Goal: Task Accomplishment & Management: Complete application form

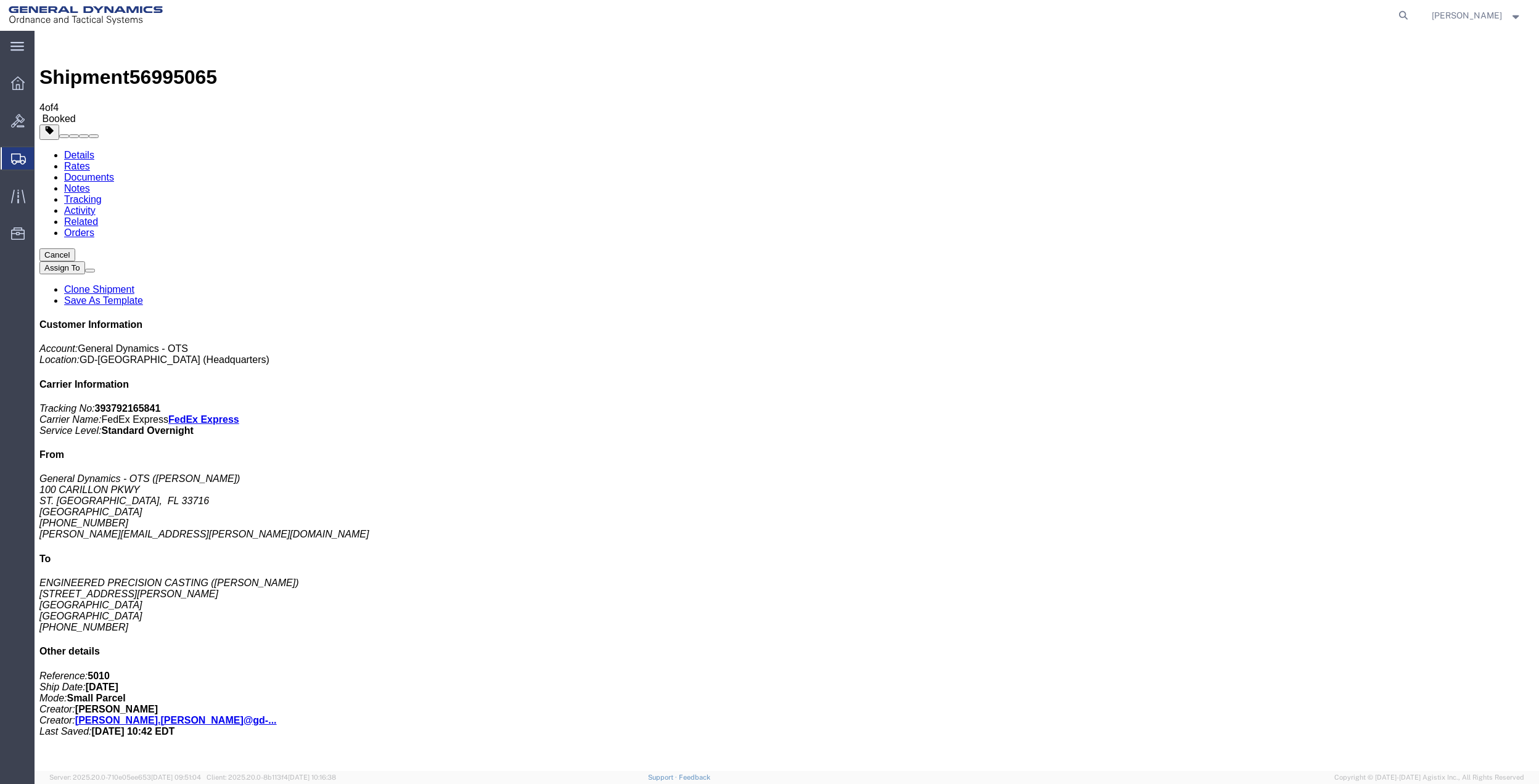
click at [0, 0] on span "Create Shipment" at bounding box center [0, 0] width 0 height 0
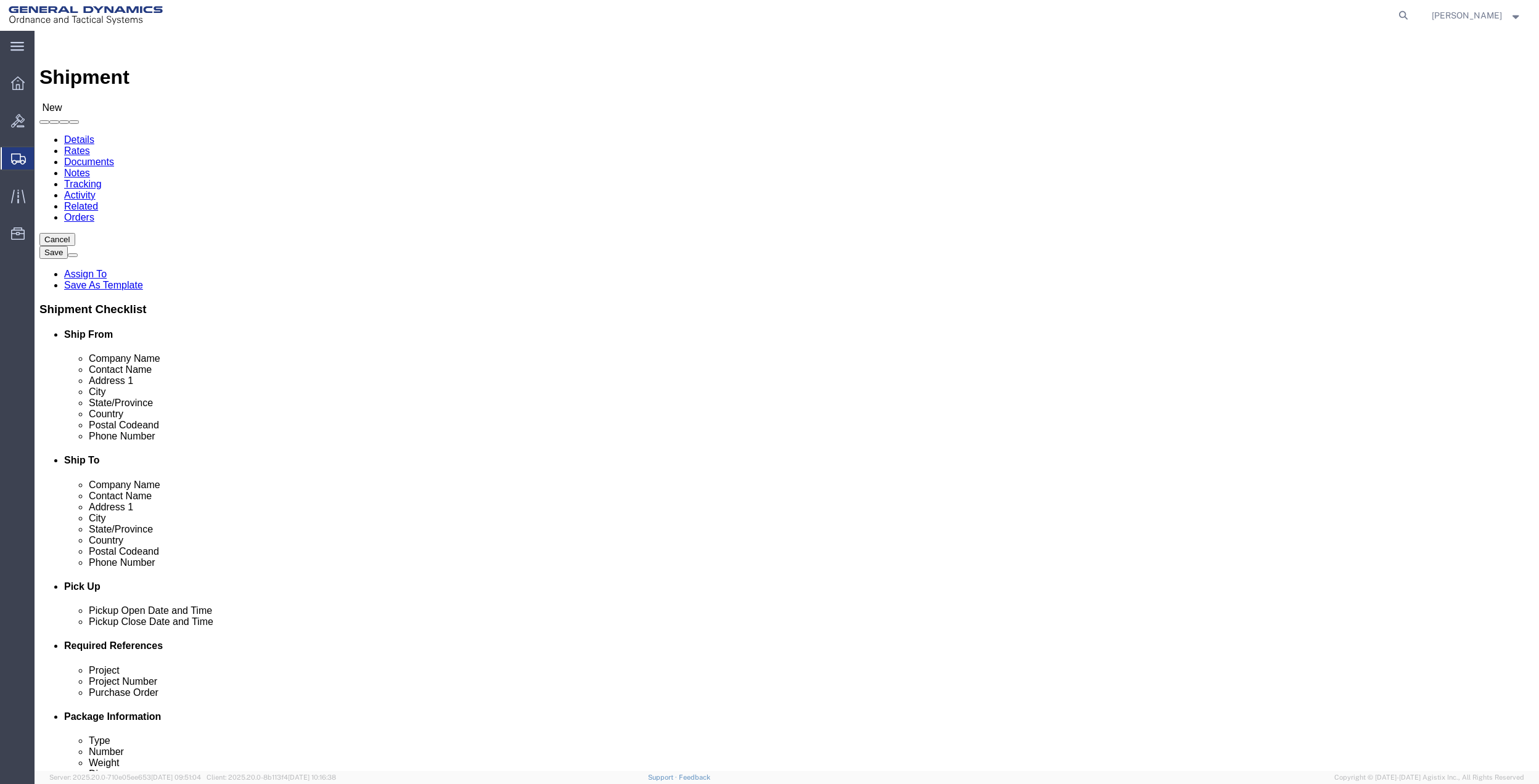
click input "text"
type input "[PERSON_NAME]"
click p "- General Dynamics - OTS - ([PERSON_NAME]) 100 CARILLON, [GEOGRAPHIC_DATA], [GE…"
select select "FL"
type input "[PERSON_NAME]"
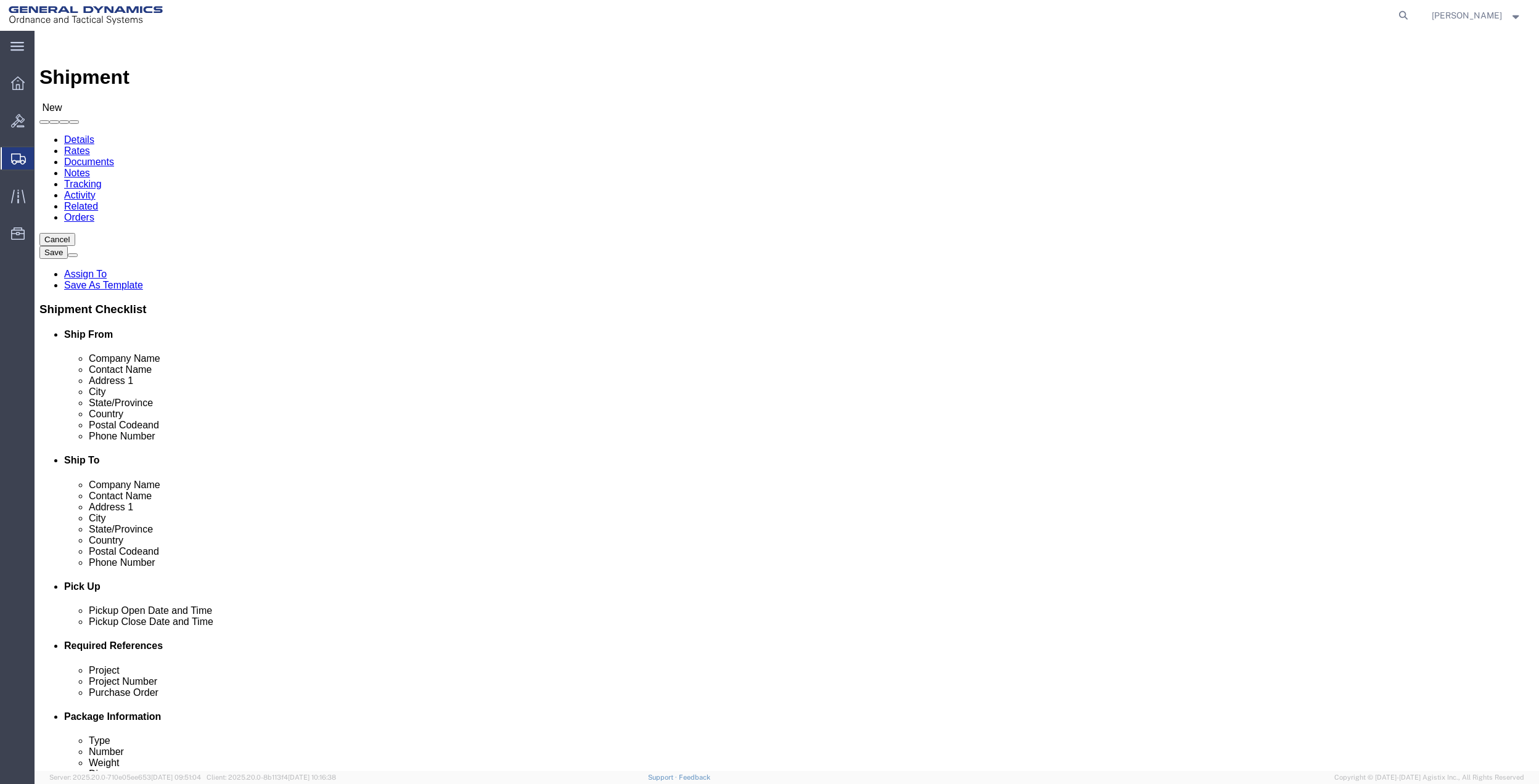
click input "text"
type input "100 CARILLON pkwy"
click input "text"
type input "[PERSON_NAME]"
click p "- GD OTS - ([PERSON_NAME]) [STREET_ADDRESS]"
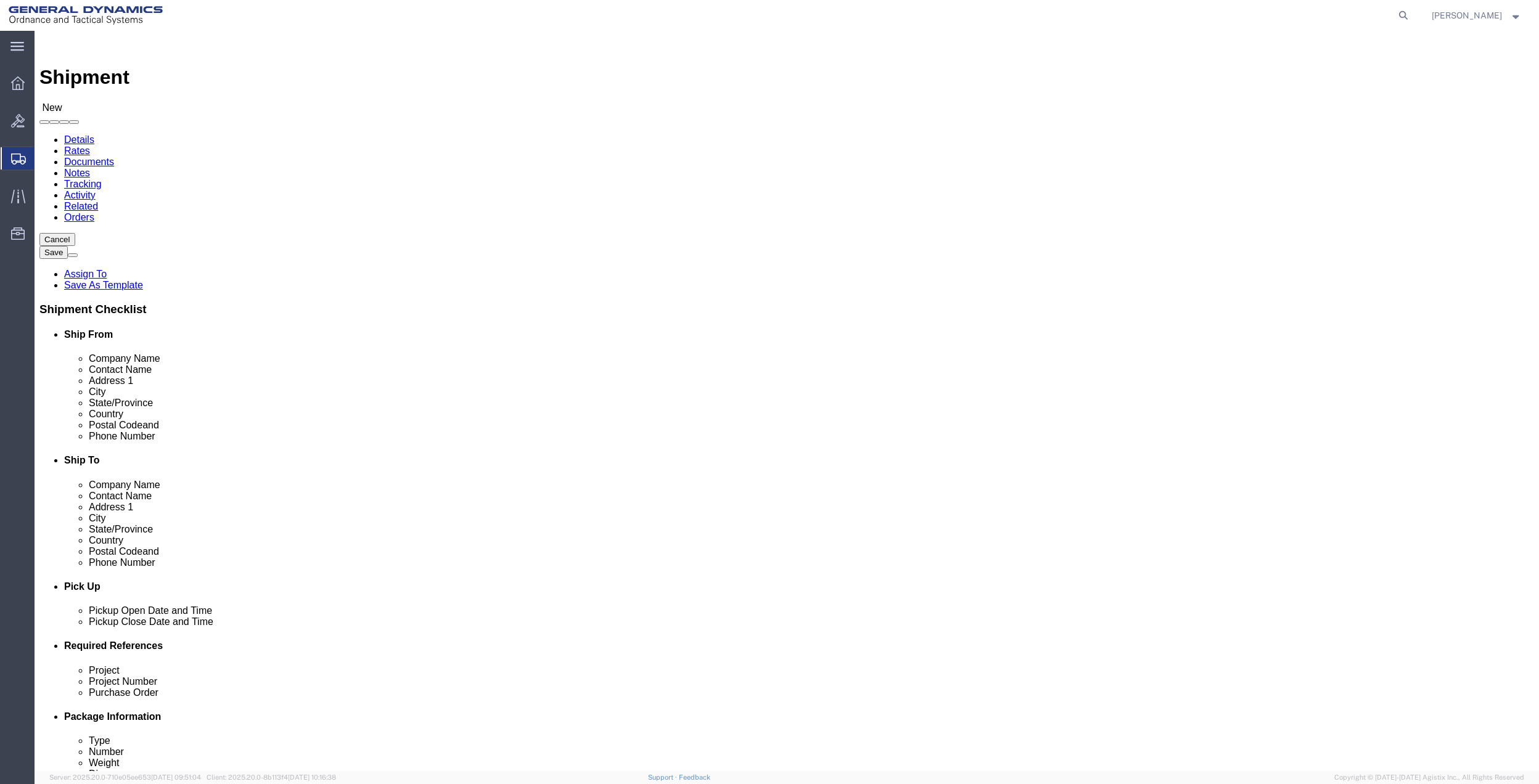
select select "PA"
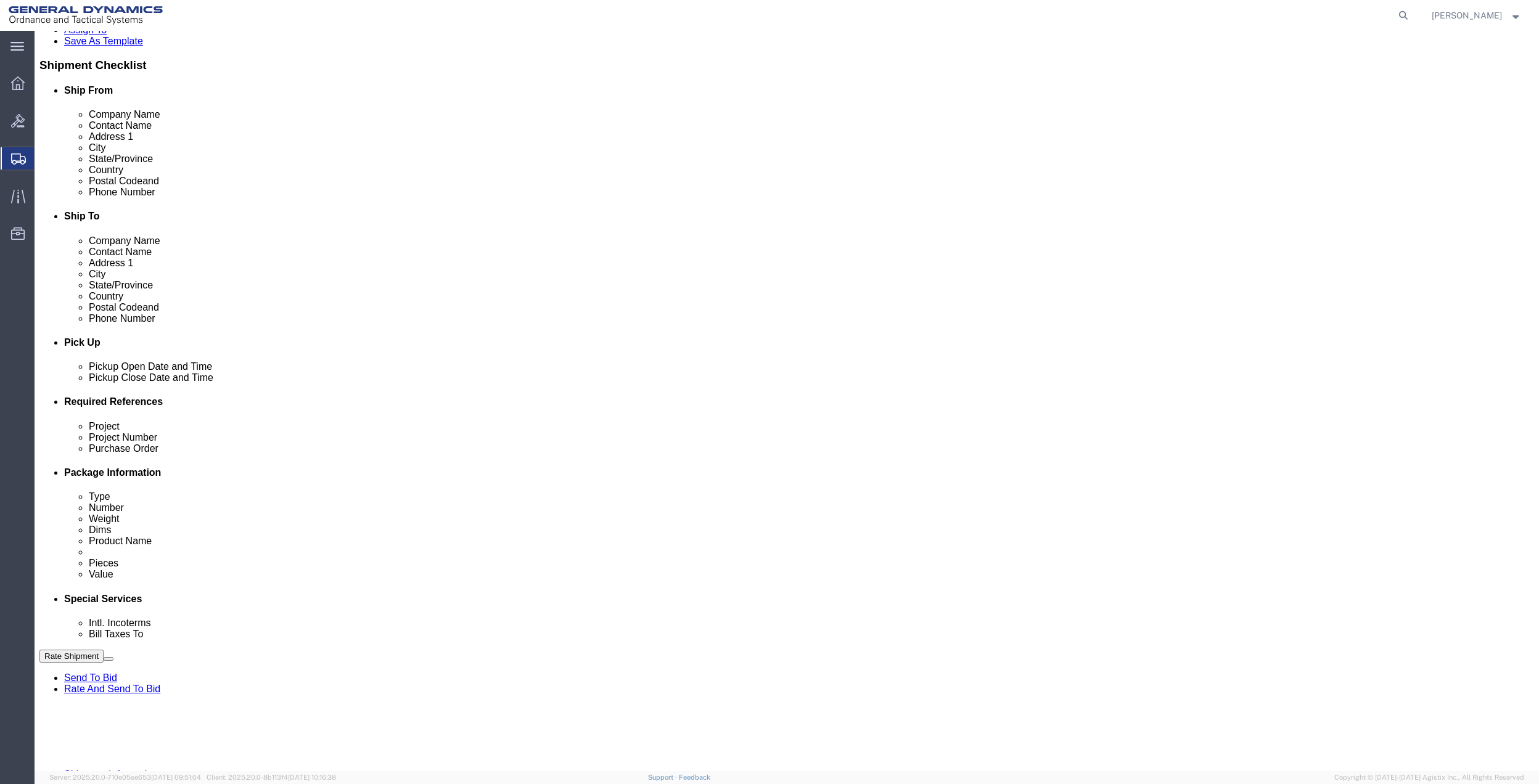
scroll to position [321, 0]
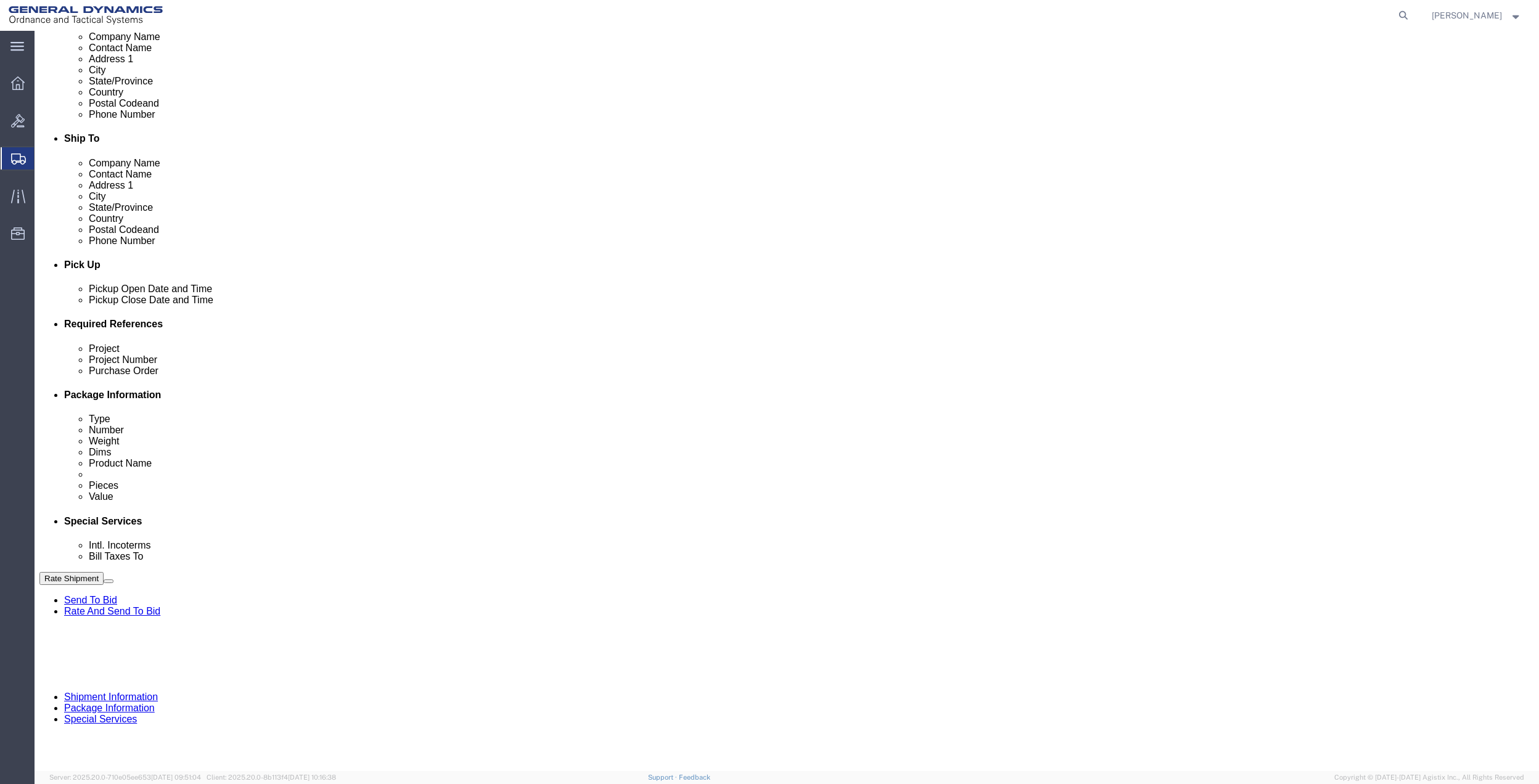
type input "[PERSON_NAME]"
click button "Add reference"
click input "text"
type input "9410"
drag, startPoint x: 699, startPoint y: 446, endPoint x: 659, endPoint y: 450, distance: 40.2
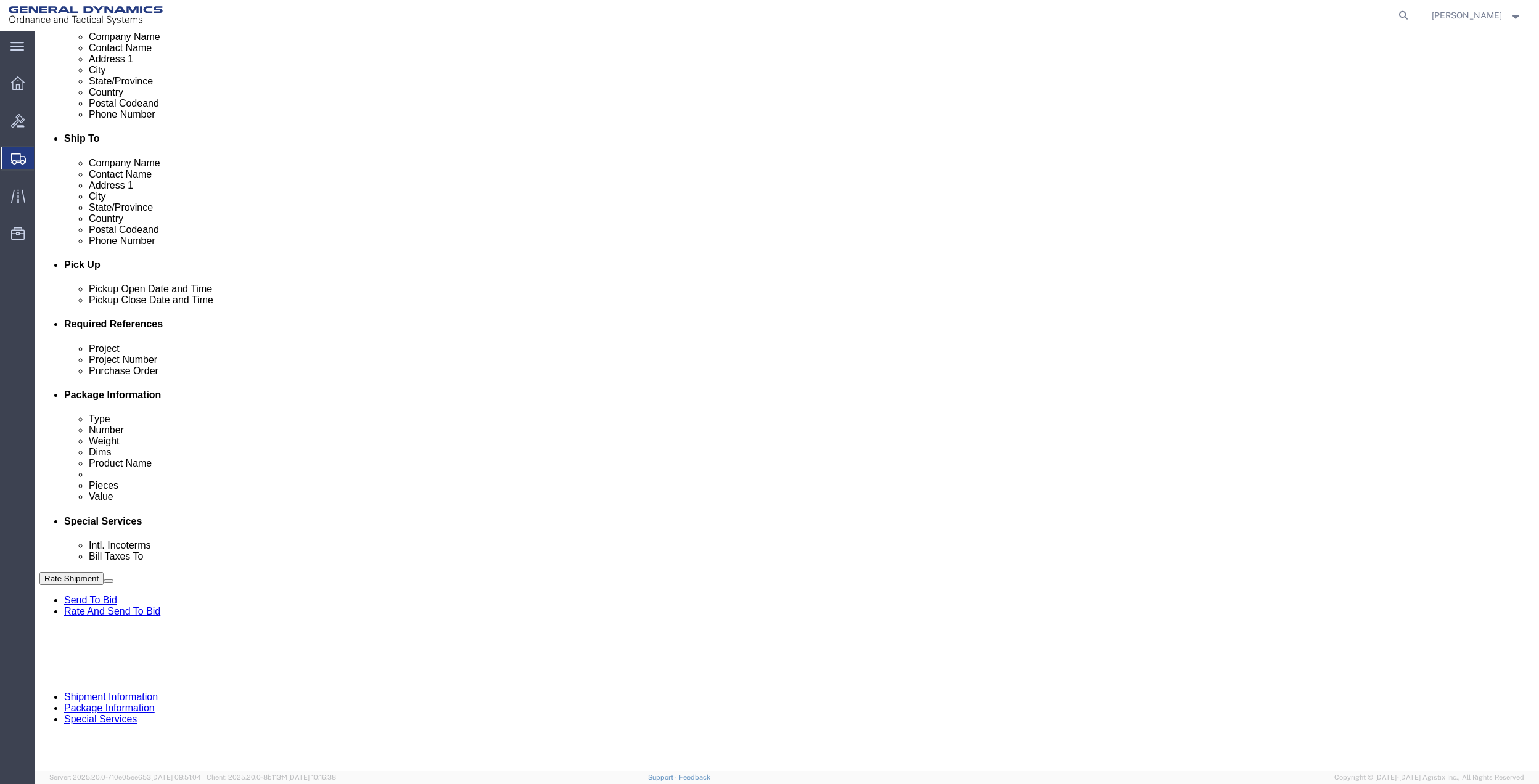
click input "text"
paste input "9410"
type input "9410"
click input "text"
paste input "9410"
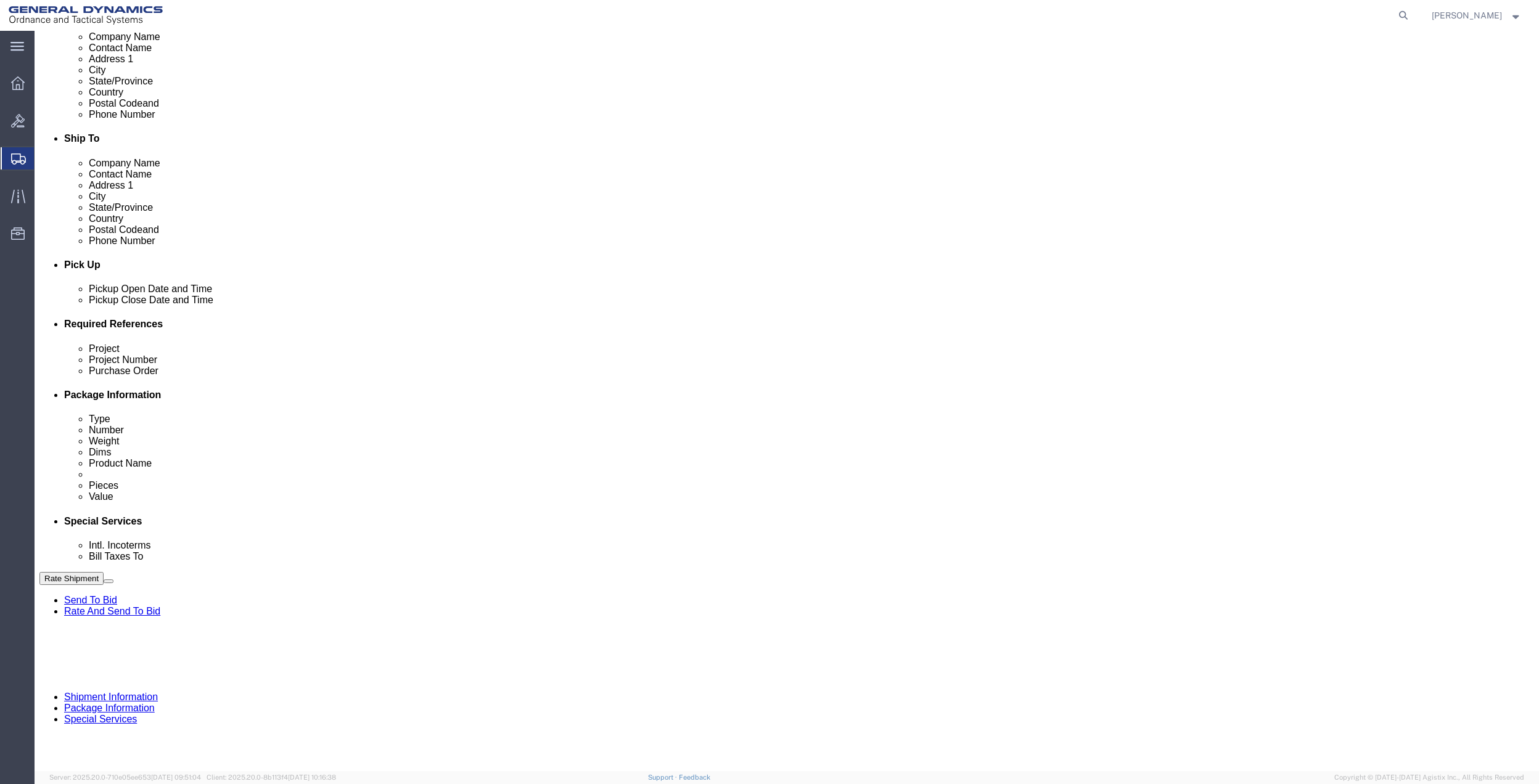
type input "9410"
drag, startPoint x: 304, startPoint y: 457, endPoint x: 289, endPoint y: 457, distance: 15.0
click input "text"
paste input "9410"
type input "9410"
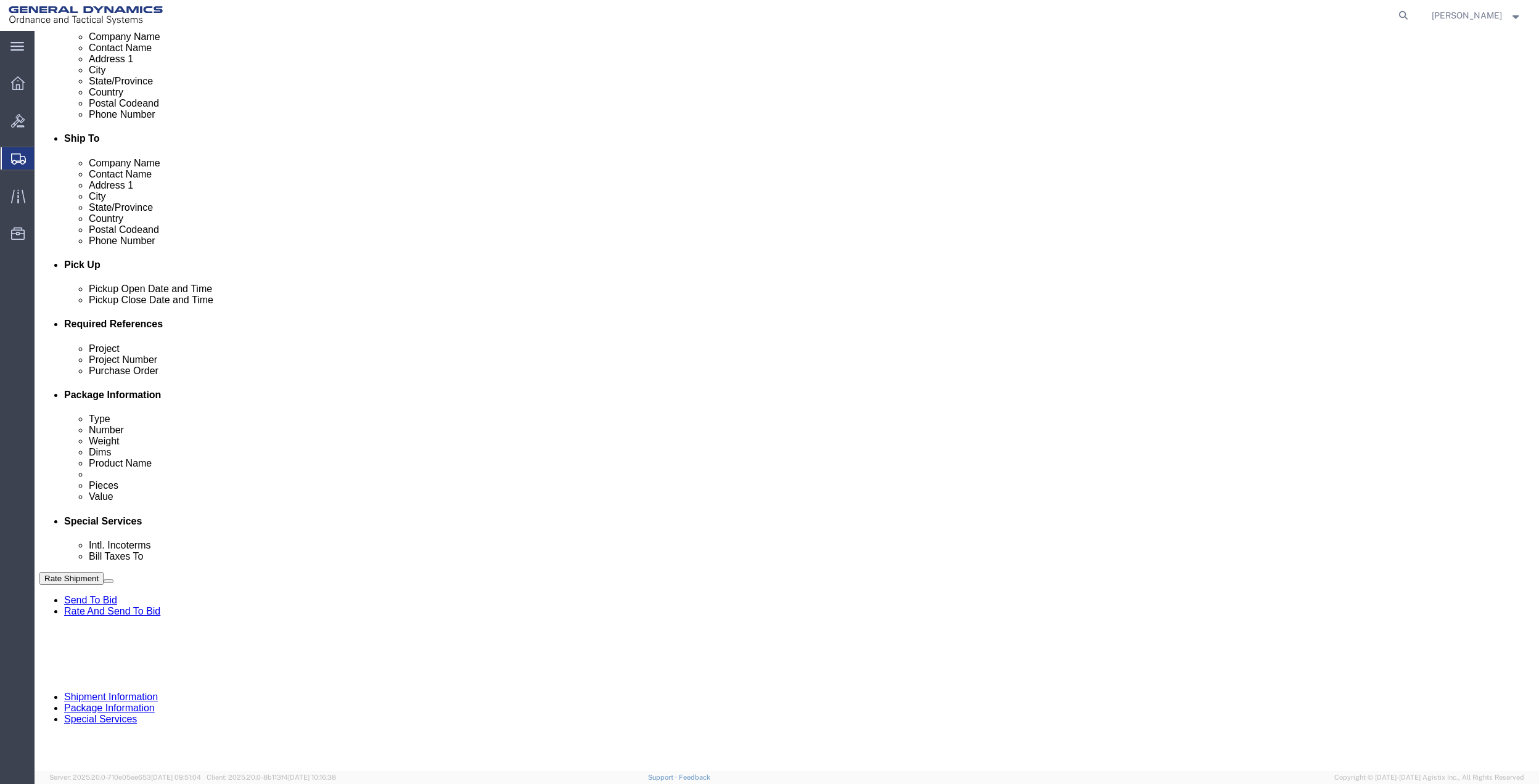
click select "Select Account Type Activity ID Airline Appointment Number ASN Batch Request # …"
select select "DEPT"
click select "Select Account Type Activity ID Airline Appointment Number ASN Batch Request # …"
click icon
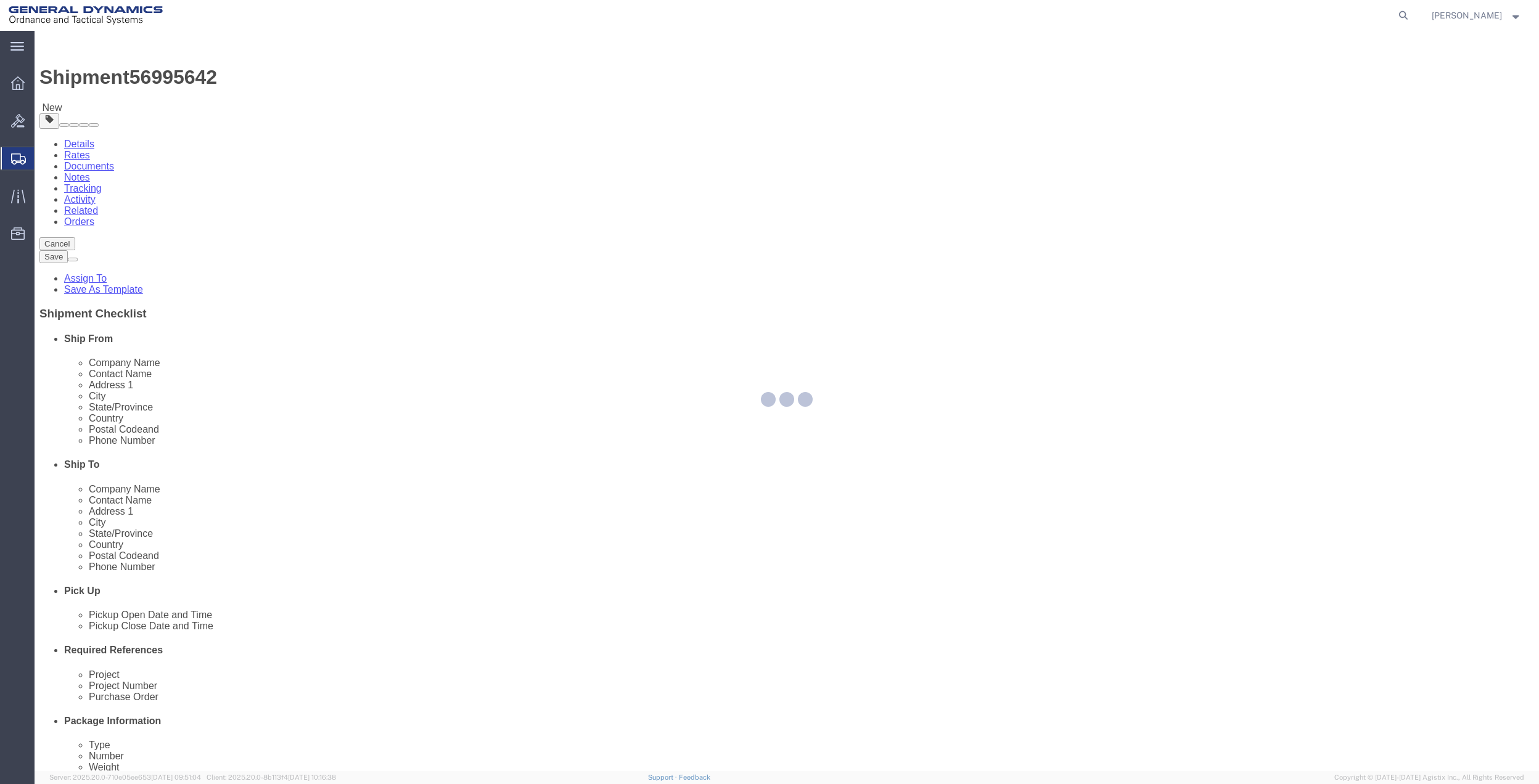
select select "CBOX"
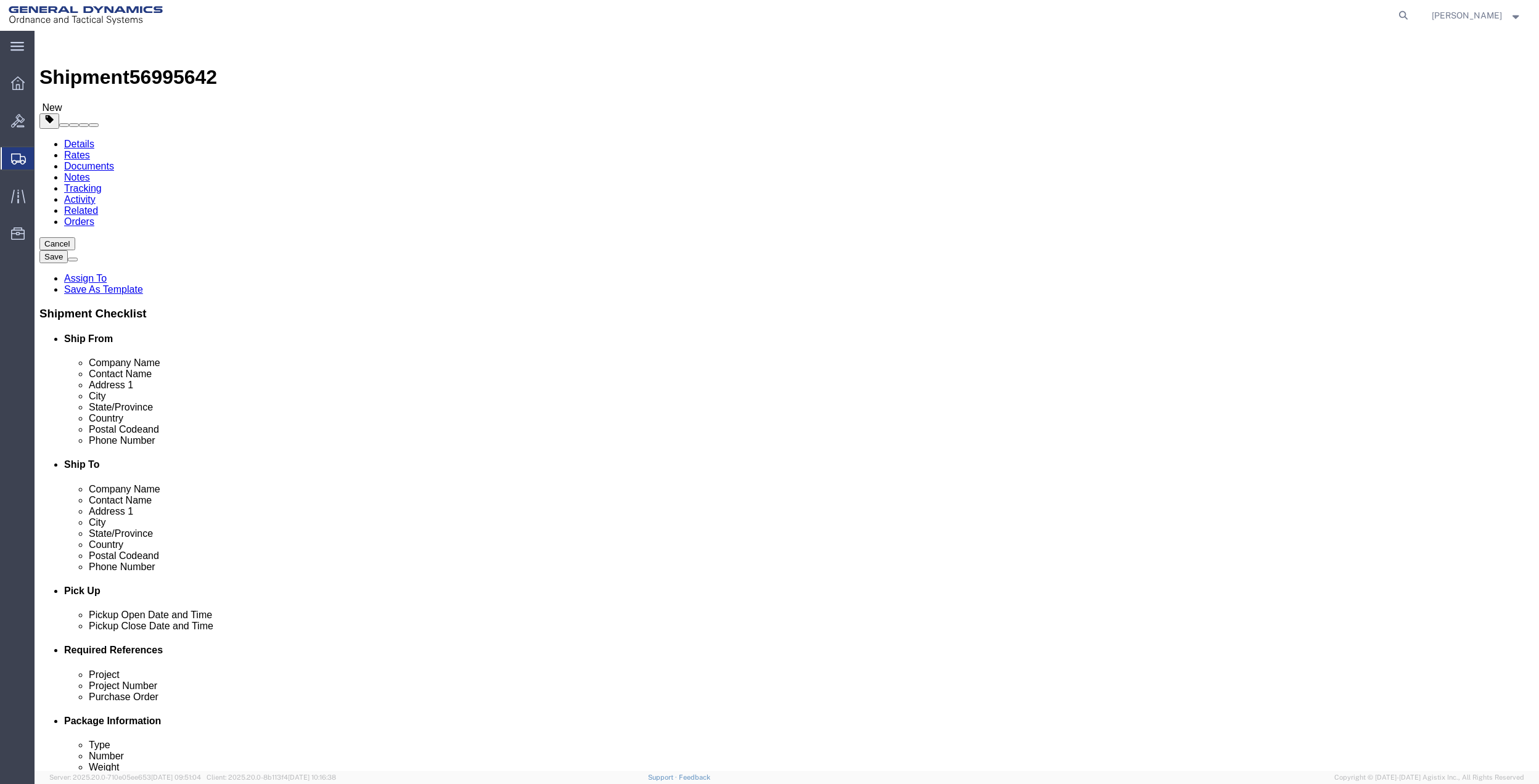
click select "Select Bale(s) Basket(s) Bolt(s) Bottle(s) Buckets Bulk Bundle(s) Can(s) Cardbo…"
click input "text"
type input "34"
type input "23"
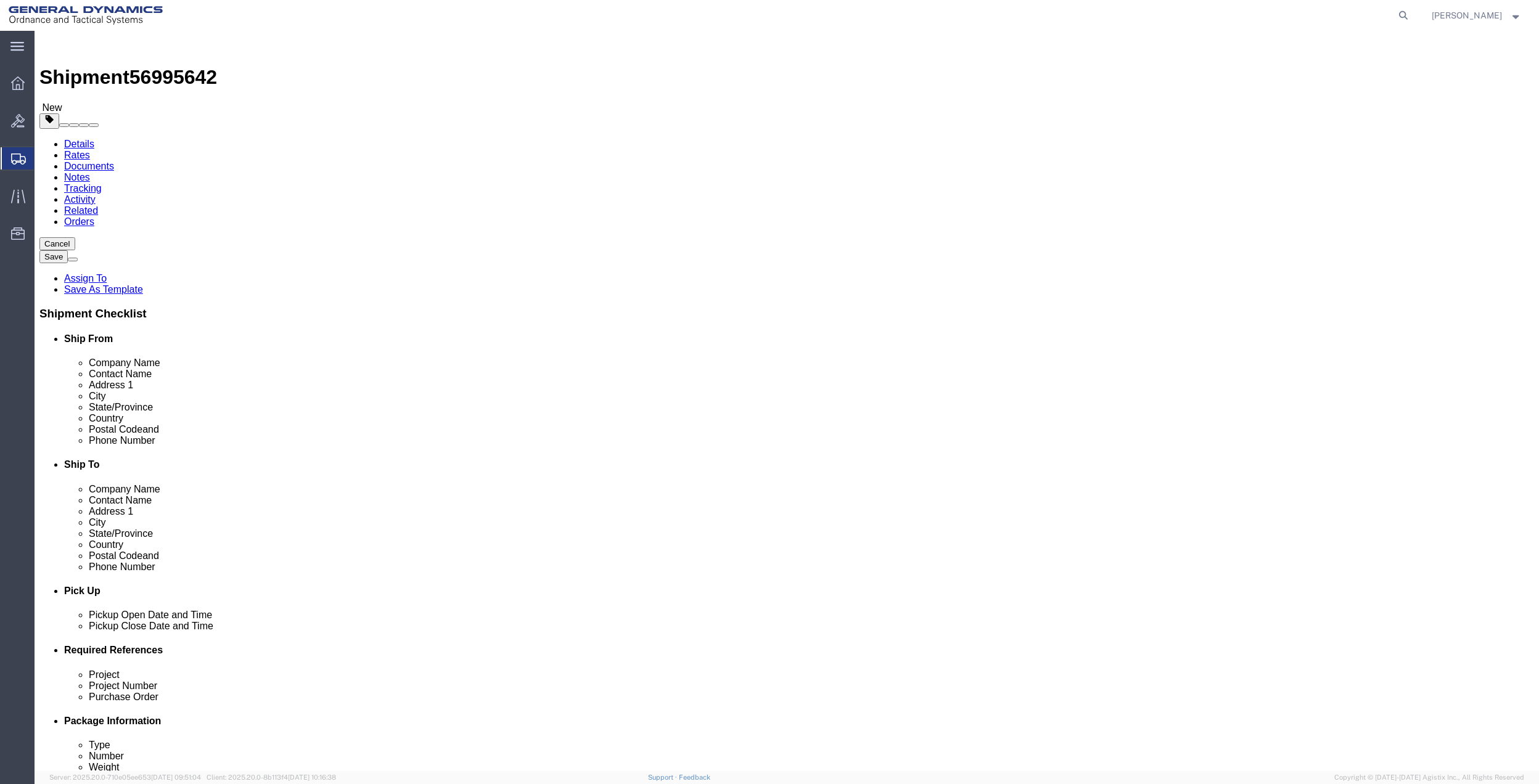
type input "9"
type input "100"
click link "Add Content"
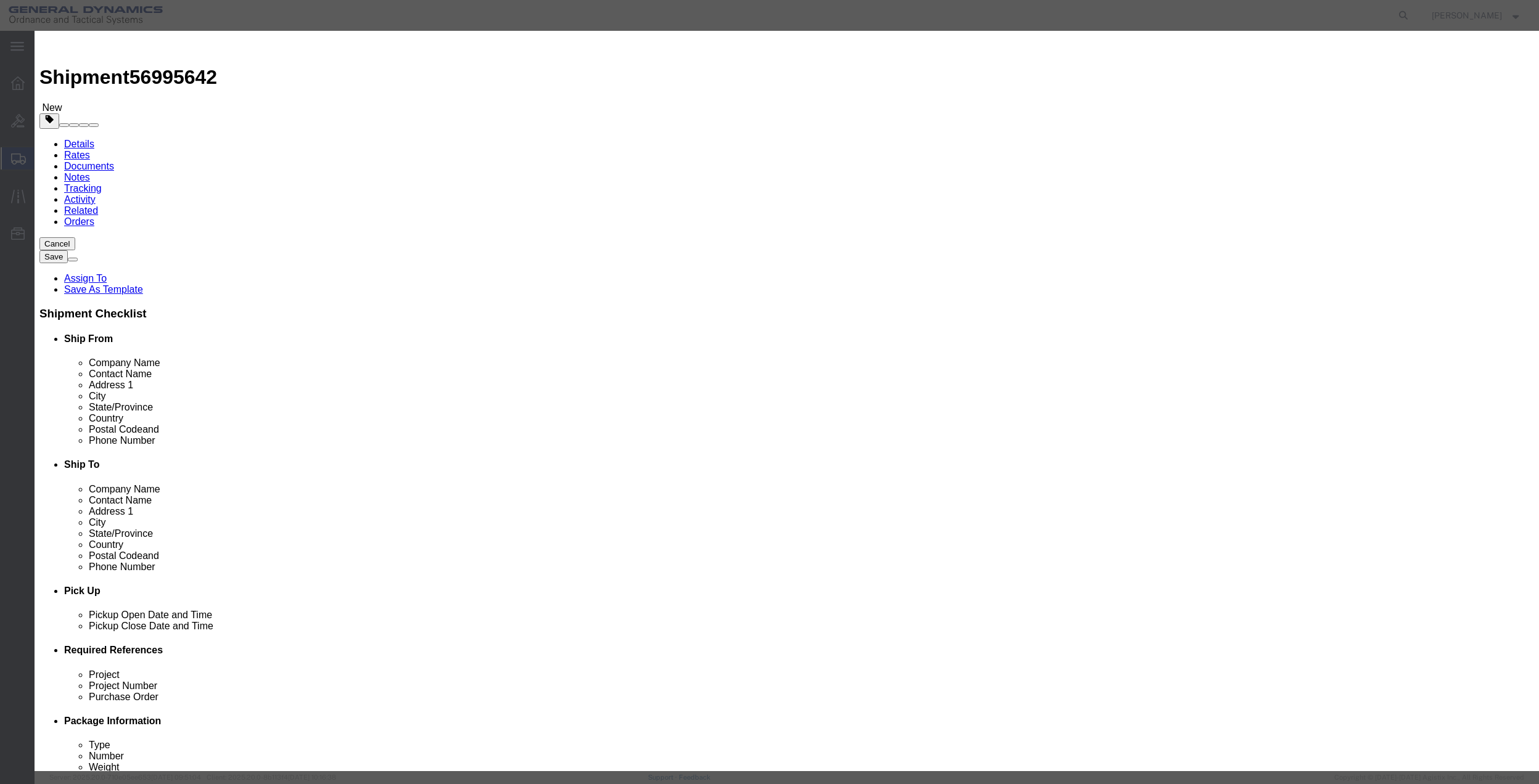
click input "text"
type input "MISC"
type input "1"
type input "100"
select select "USD"
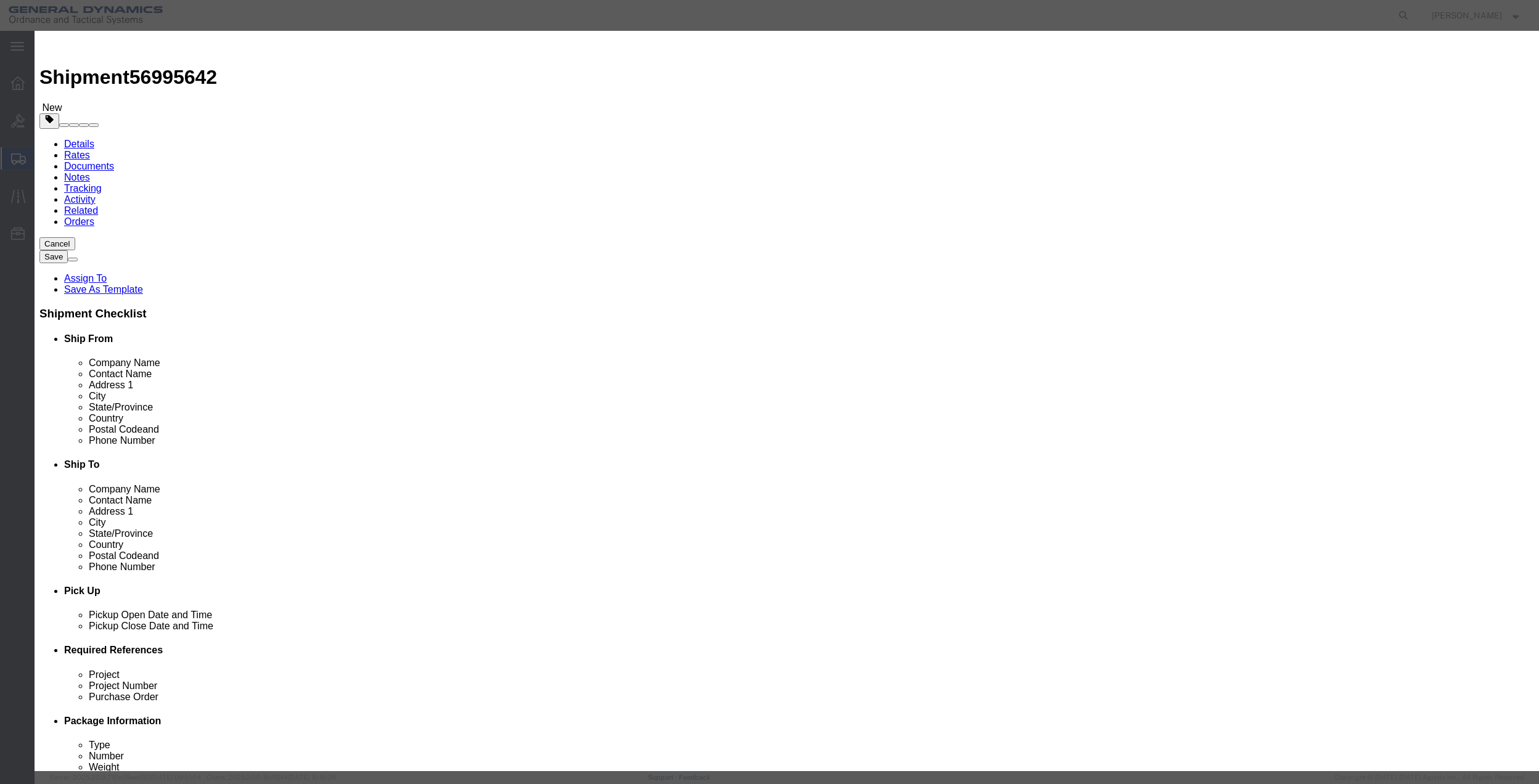
click select "Select 50 55 60 65 70 85 92.5 100 125 175 250 300 400"
select select "70"
click select "Select 50 55 60 65 70 85 92.5 100 125 175 250 300 400"
click button "Save & Close"
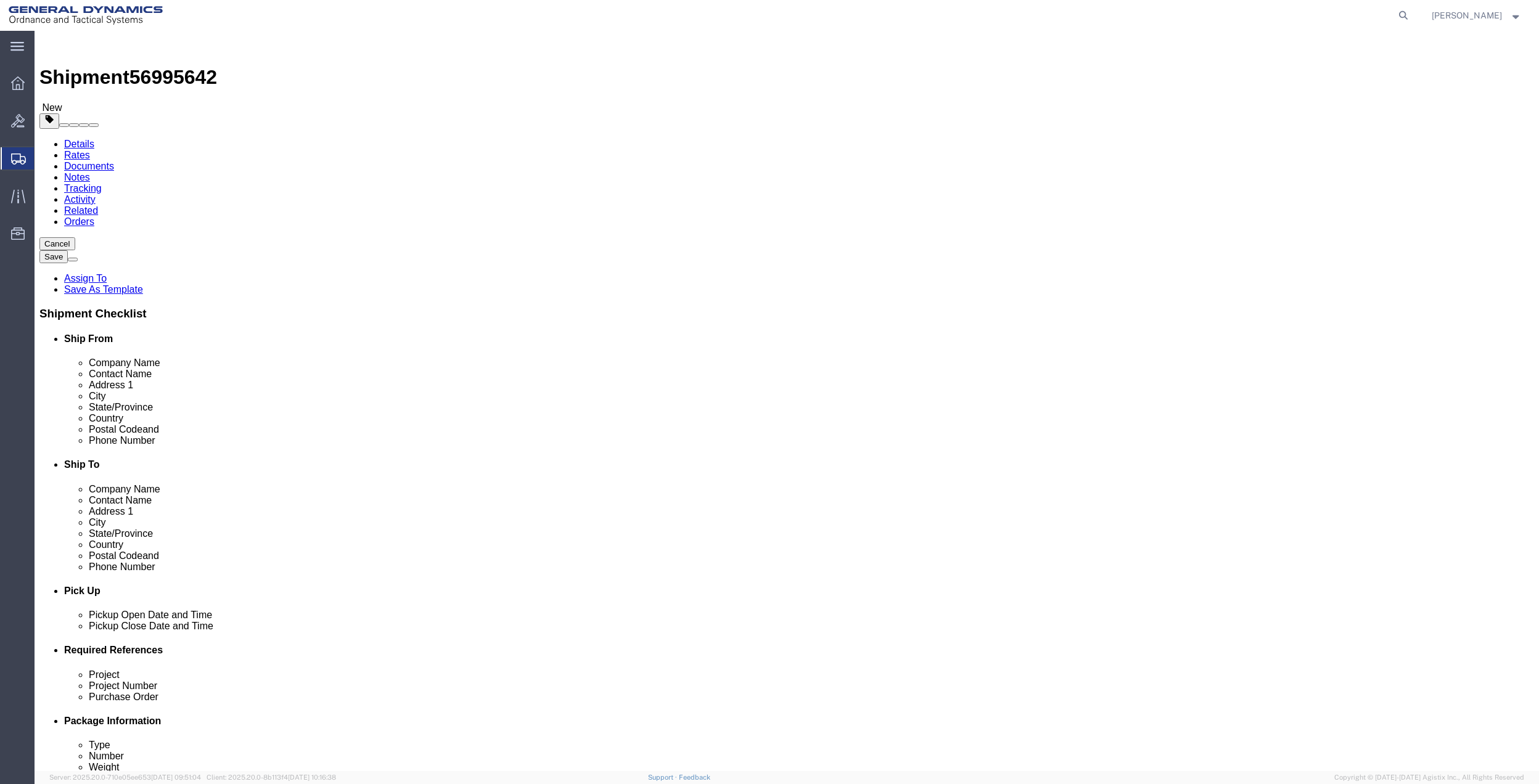
click link "Special Services"
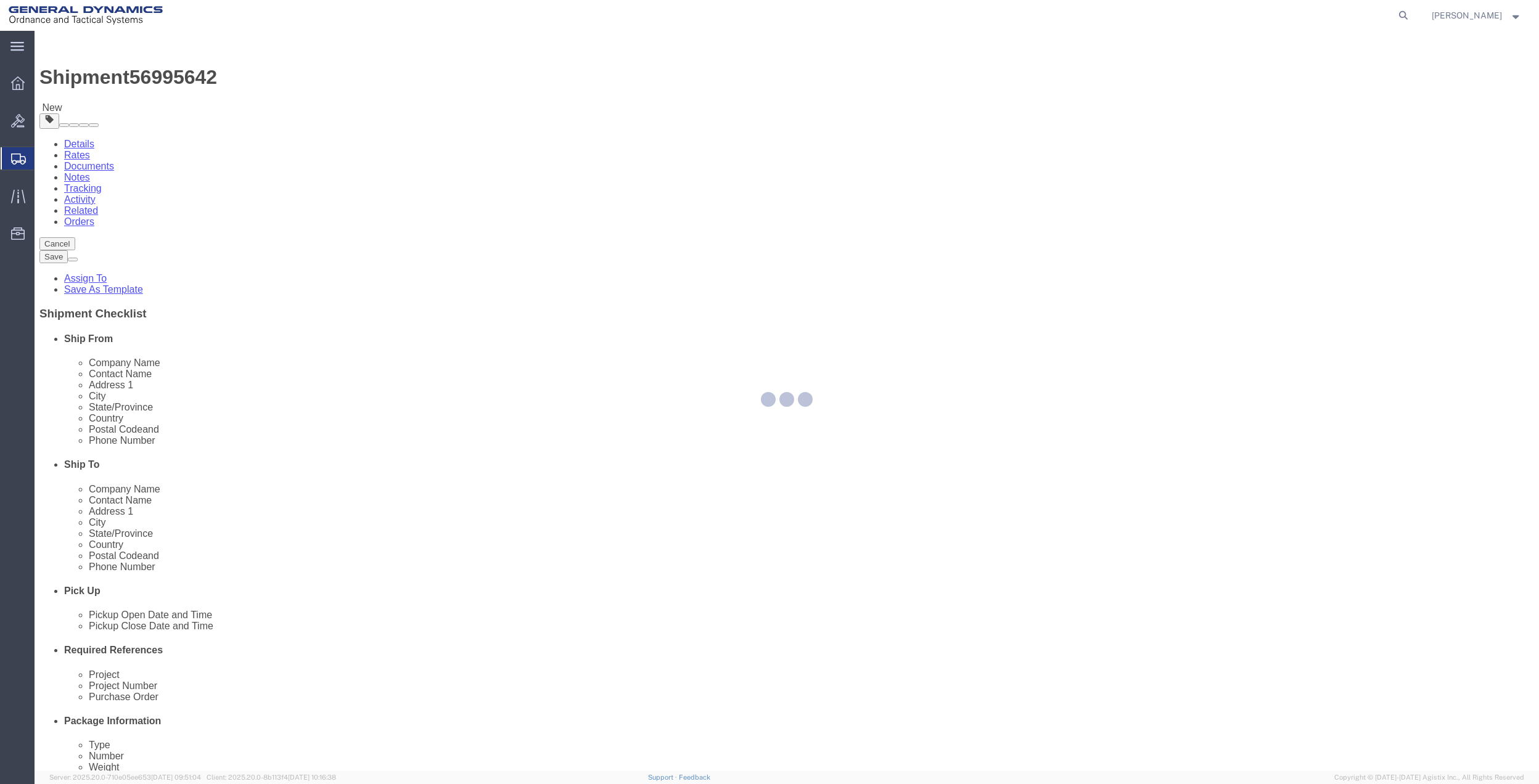
select select
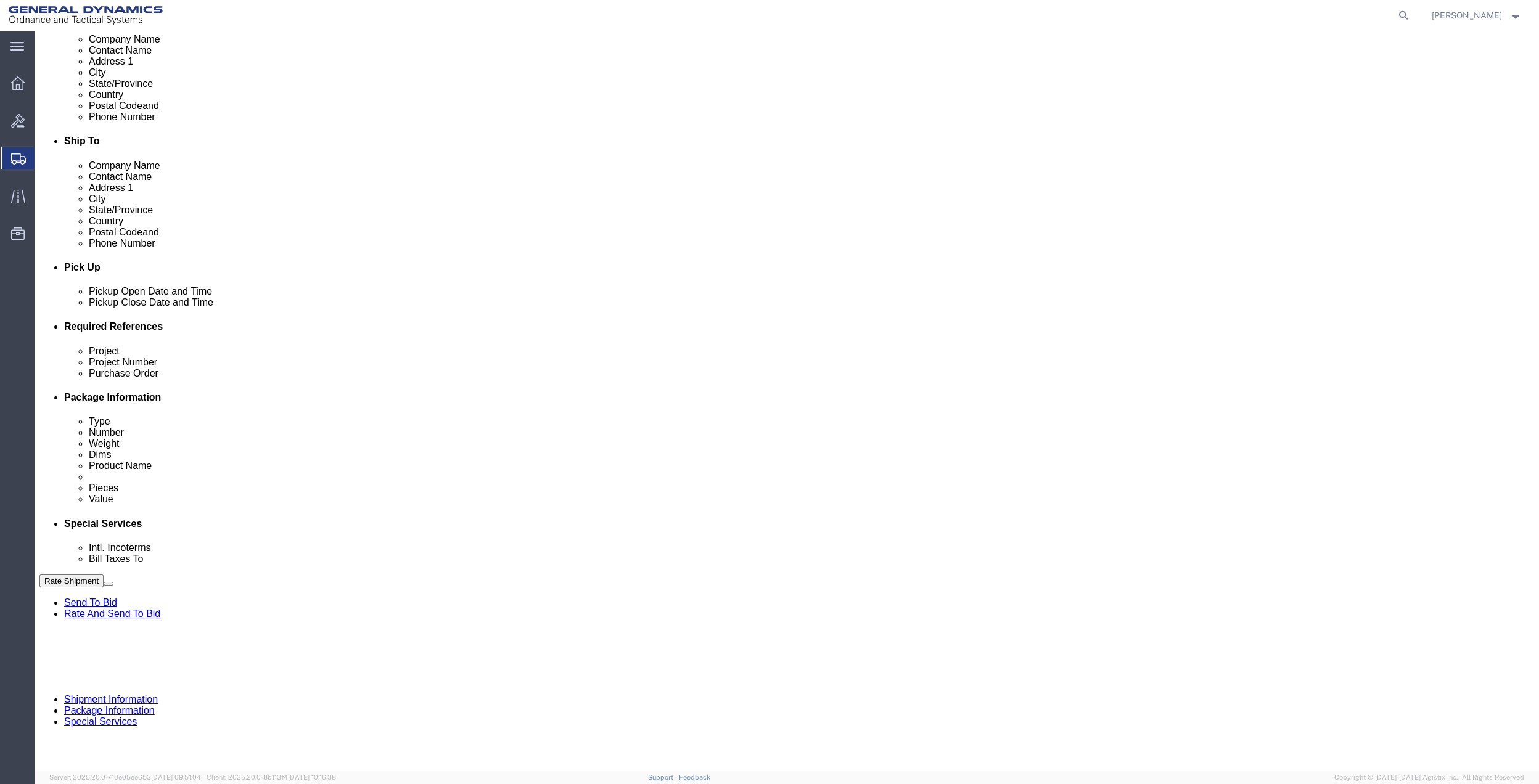
scroll to position [410, 0]
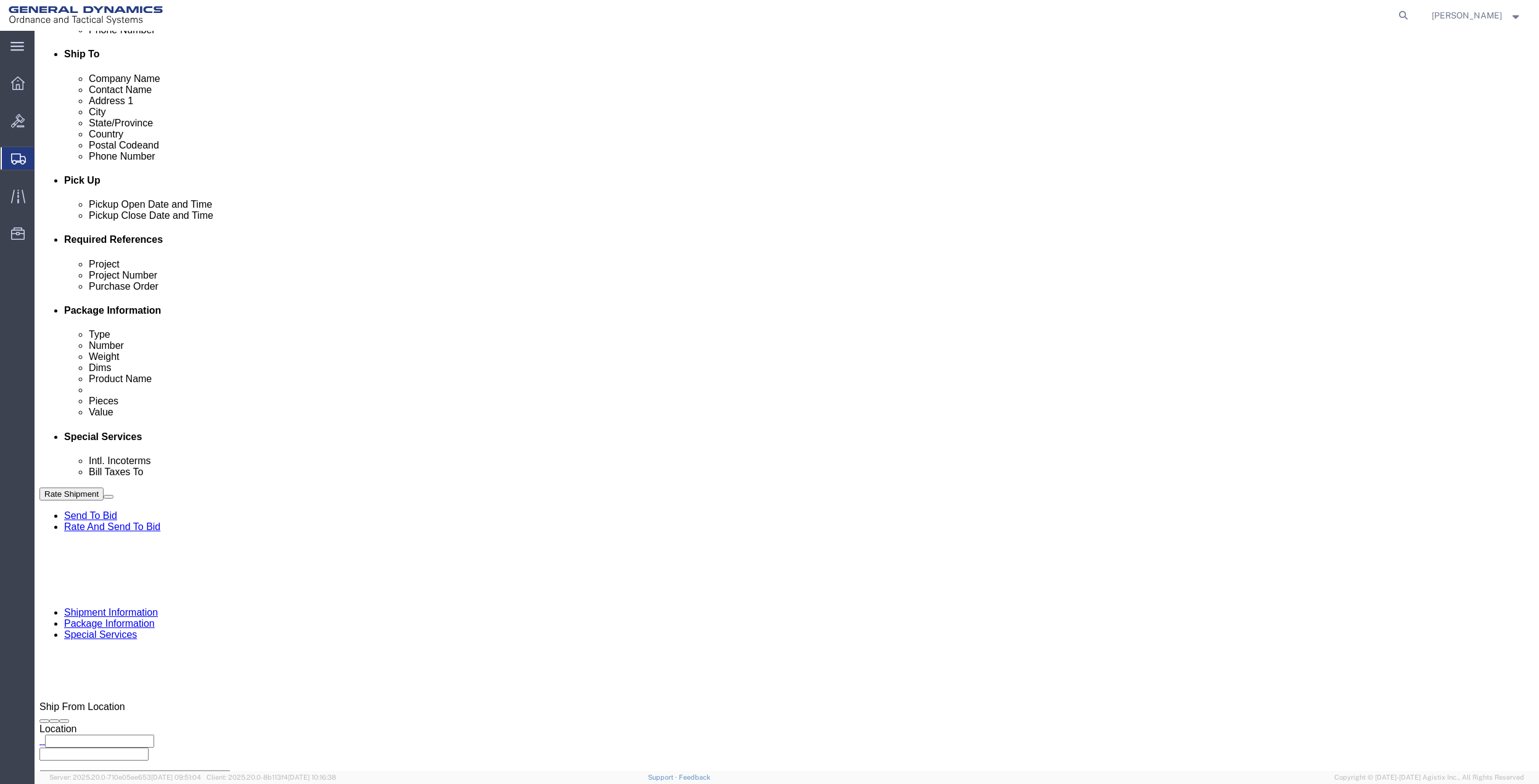
click select "Select Buyer Cost Center Department Operations Number Order Number Sales Person"
select select "DEPARTMENT"
click select "Select Buyer Cost Center Department Operations Number Order Number Sales Person"
click select "Select [GEOGRAPHIC_DATA] [GEOGRAPHIC_DATA] [GEOGRAPHIC_DATA] [GEOGRAPHIC_DATA] …"
select select "1763983"
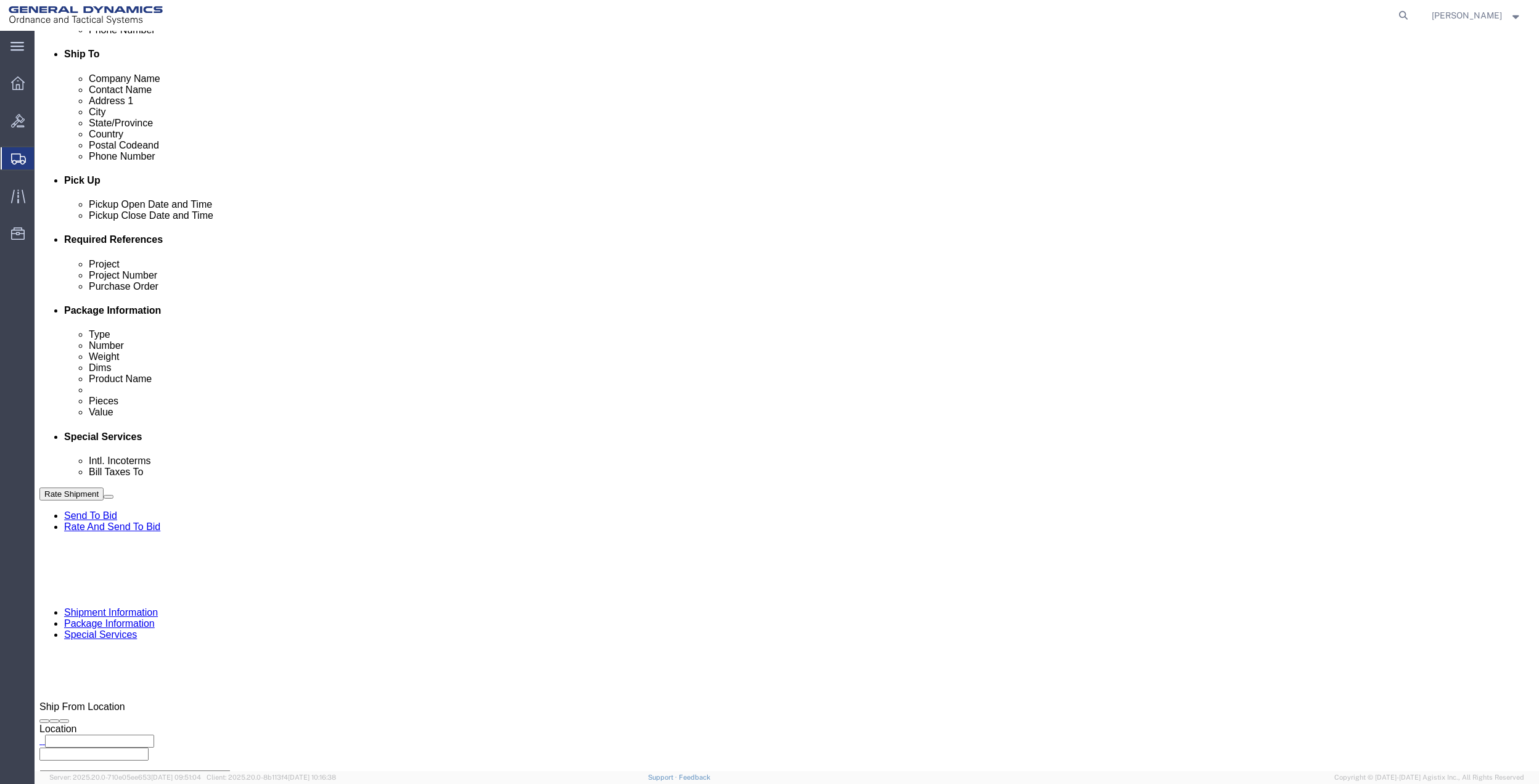
click select "Select [GEOGRAPHIC_DATA] [GEOGRAPHIC_DATA] [GEOGRAPHIC_DATA] [GEOGRAPHIC_DATA] …"
drag, startPoint x: 1032, startPoint y: 300, endPoint x: 1032, endPoint y: 313, distance: 13.0
click select "Select 10AFM 10GAG 10GAH 10GFL 10GFO 10GIE 10GIS 30MABS St [PERSON_NAME] Program"
select select "214681"
click select "Select 10AFM 10GAG 10GAH 10GFL 10GFO 10GIE 10GIS 30MABS St [PERSON_NAME] Program"
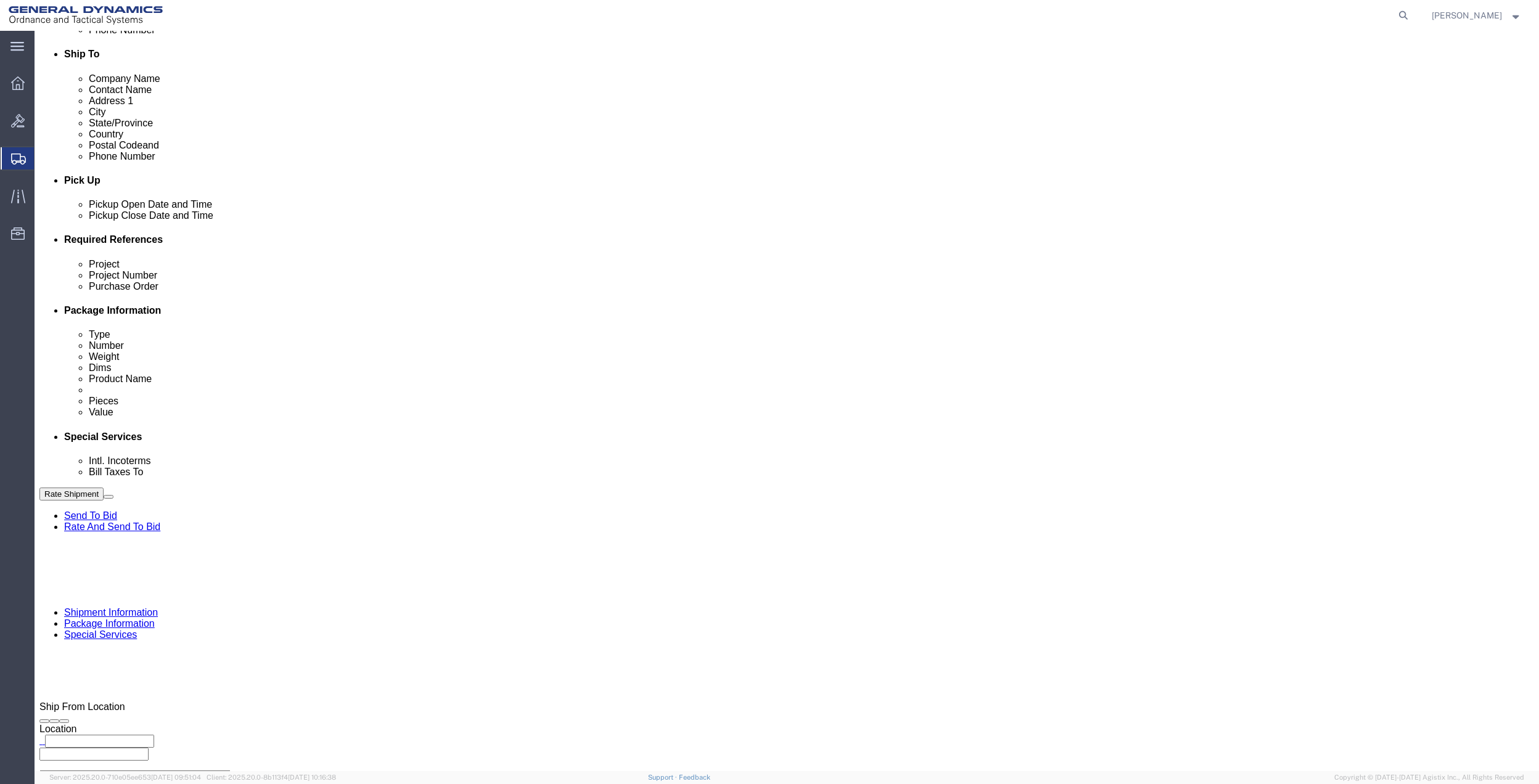
click input "General Dynamics OTS % Data2Logistics"
click p "- GEDOTS %DATA 2 LOGISTICS - (GEDOTS %DATA 2 LOGISTICS) [GEOGRAPHIC_DATA][PERSO…"
type input "GEDOTS %DATA 2 LOGISTICS"
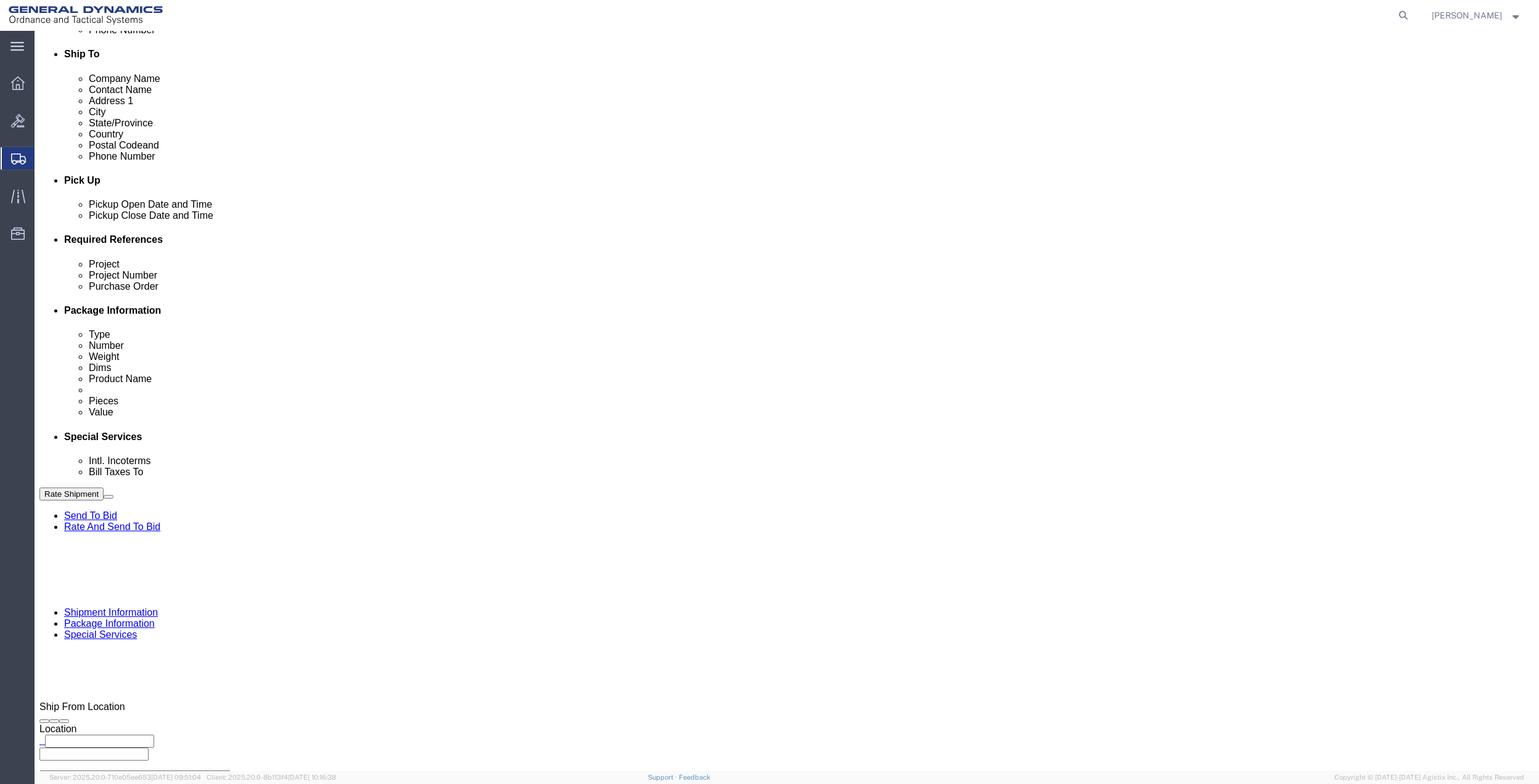
type input "PO BOX 61050"
type input "GEDOTS %DATA 2 LOGISTICS"
type input "FORT [PERSON_NAME]"
type input "33906"
select select "FL"
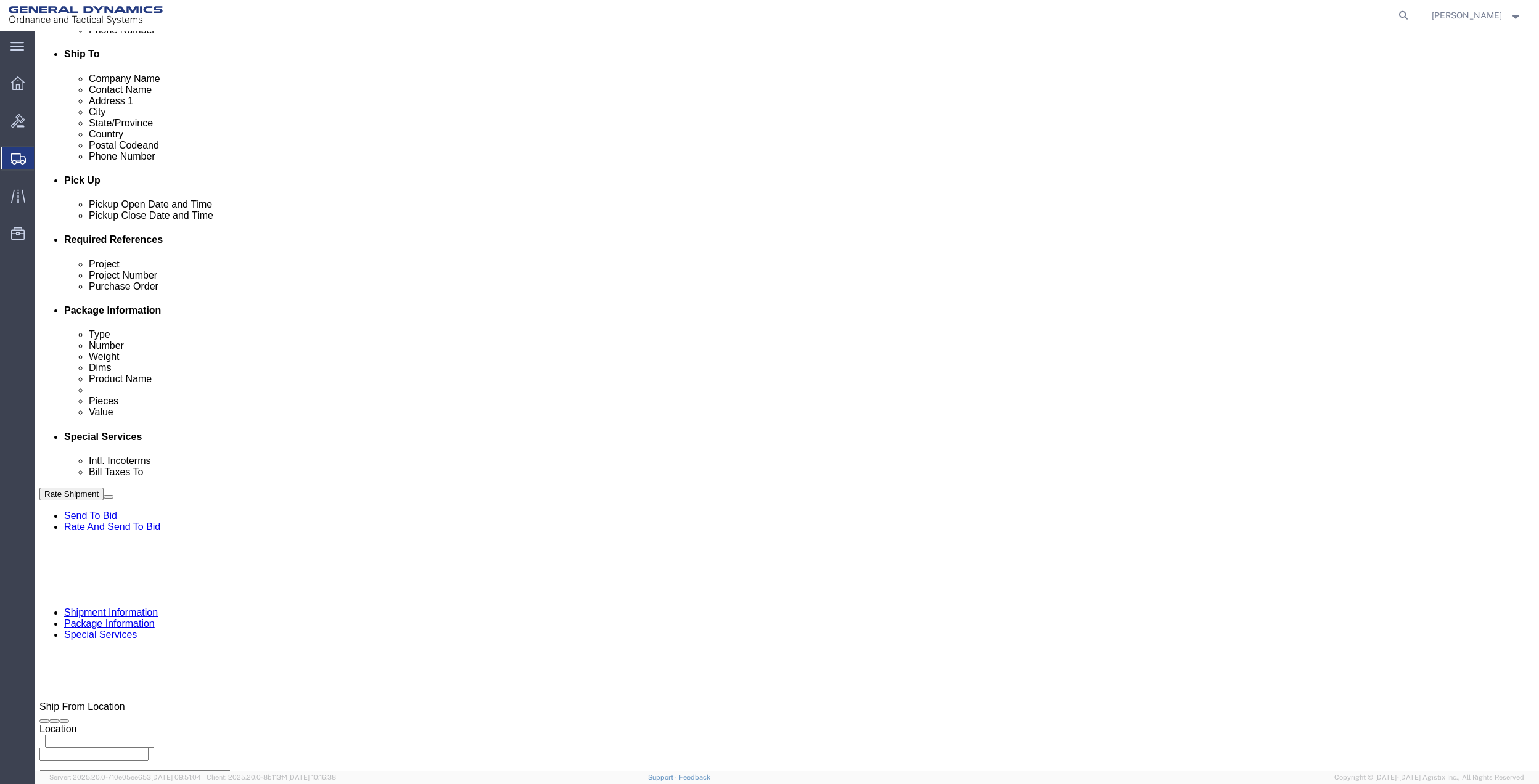
type input "GEDOTS %DATA 2 LOGISTICS"
click button "Rate Shipment"
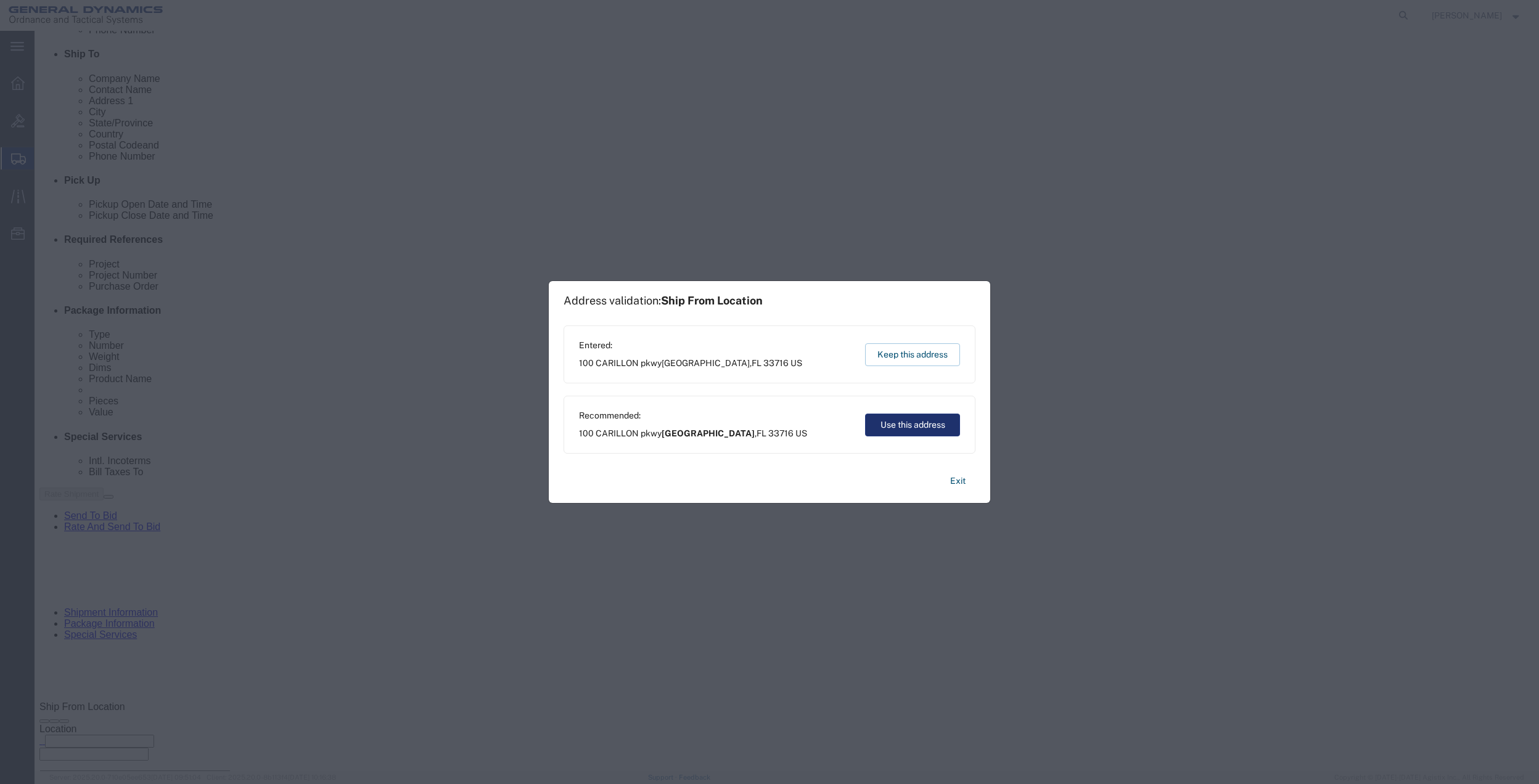
click at [931, 428] on button "Use this address" at bounding box center [912, 425] width 95 height 23
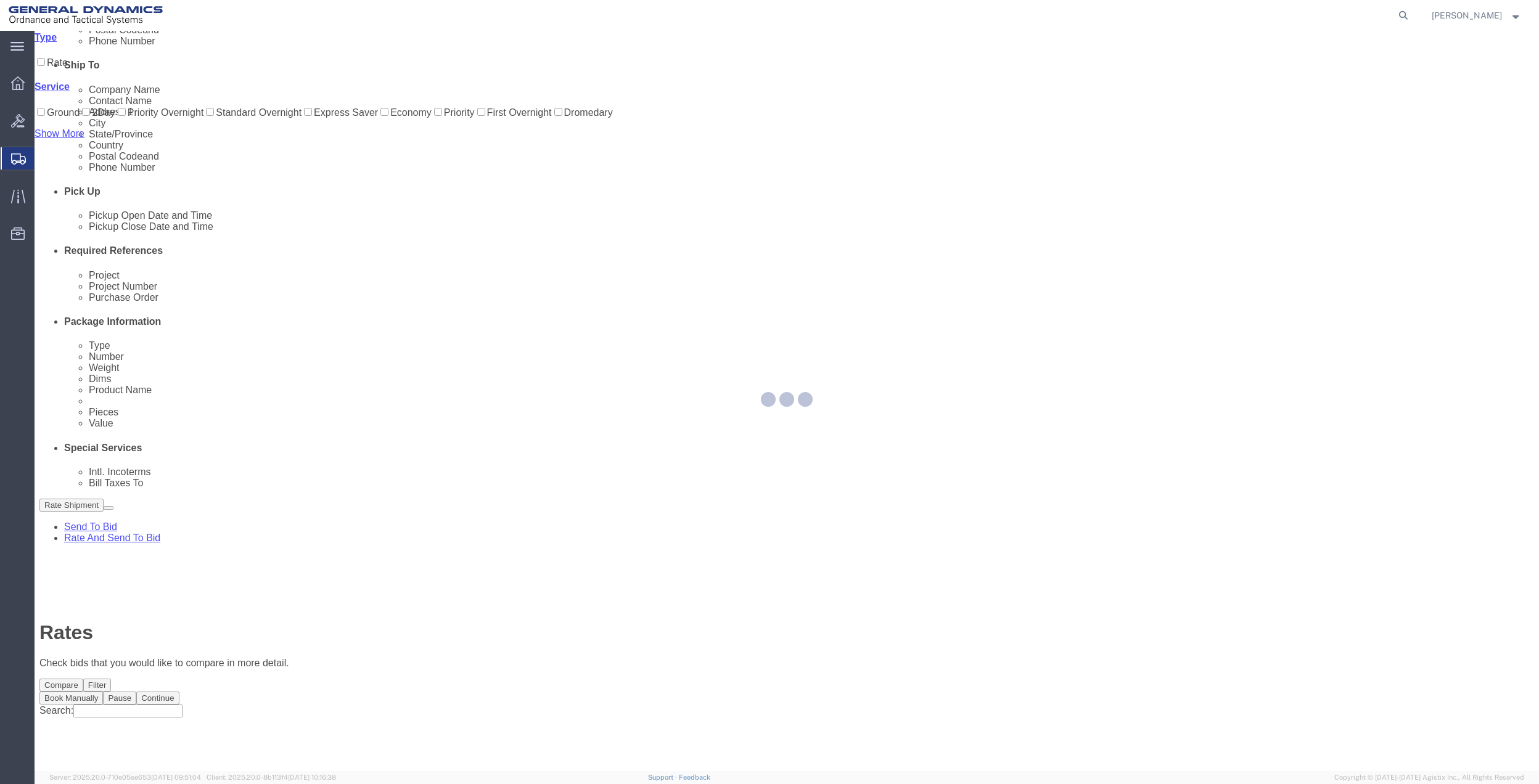
scroll to position [0, 0]
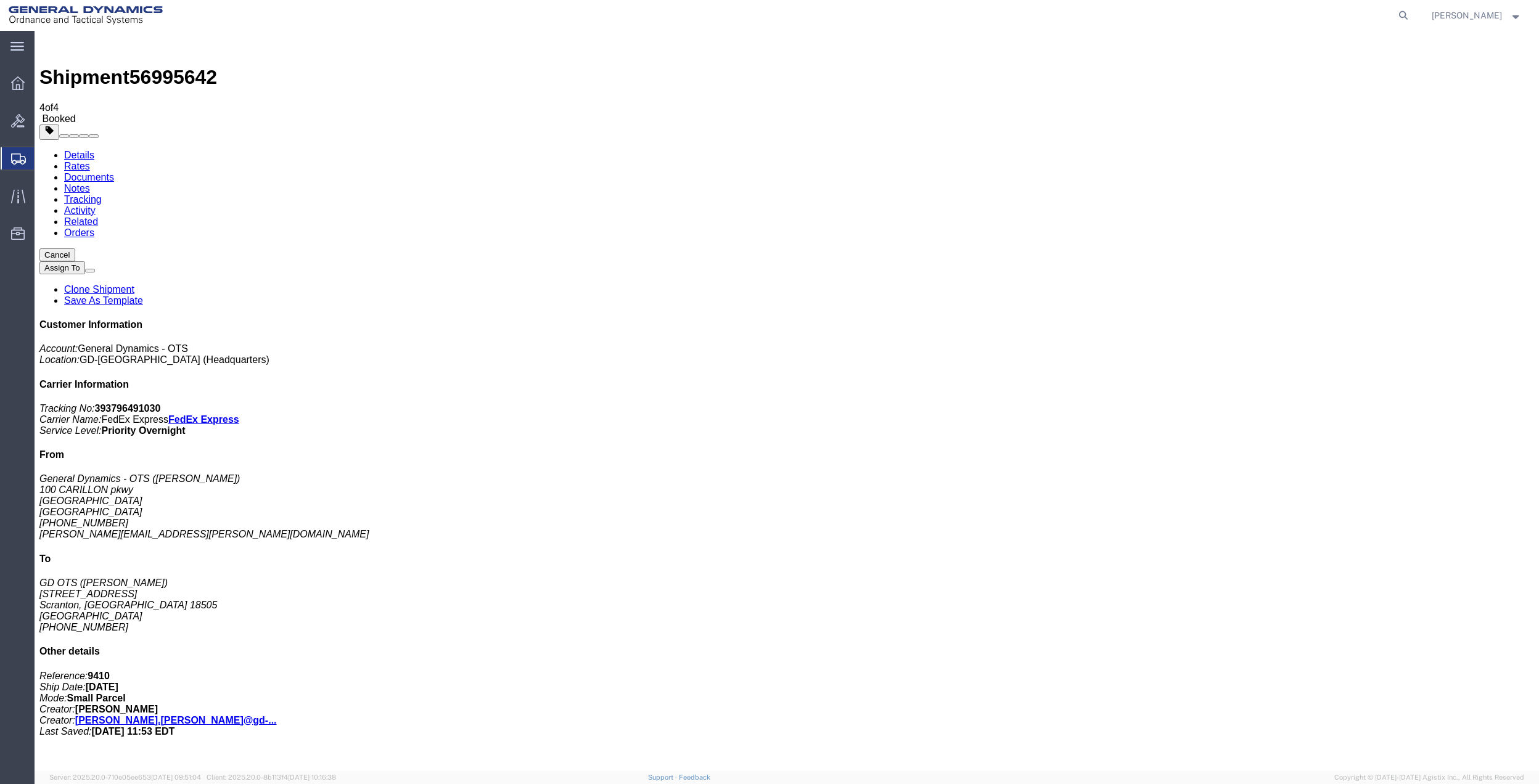
drag, startPoint x: 143, startPoint y: 247, endPoint x: 1516, endPoint y: 388, distance: 1380.2
click at [0, 0] on span "Create Shipment" at bounding box center [0, 0] width 0 height 0
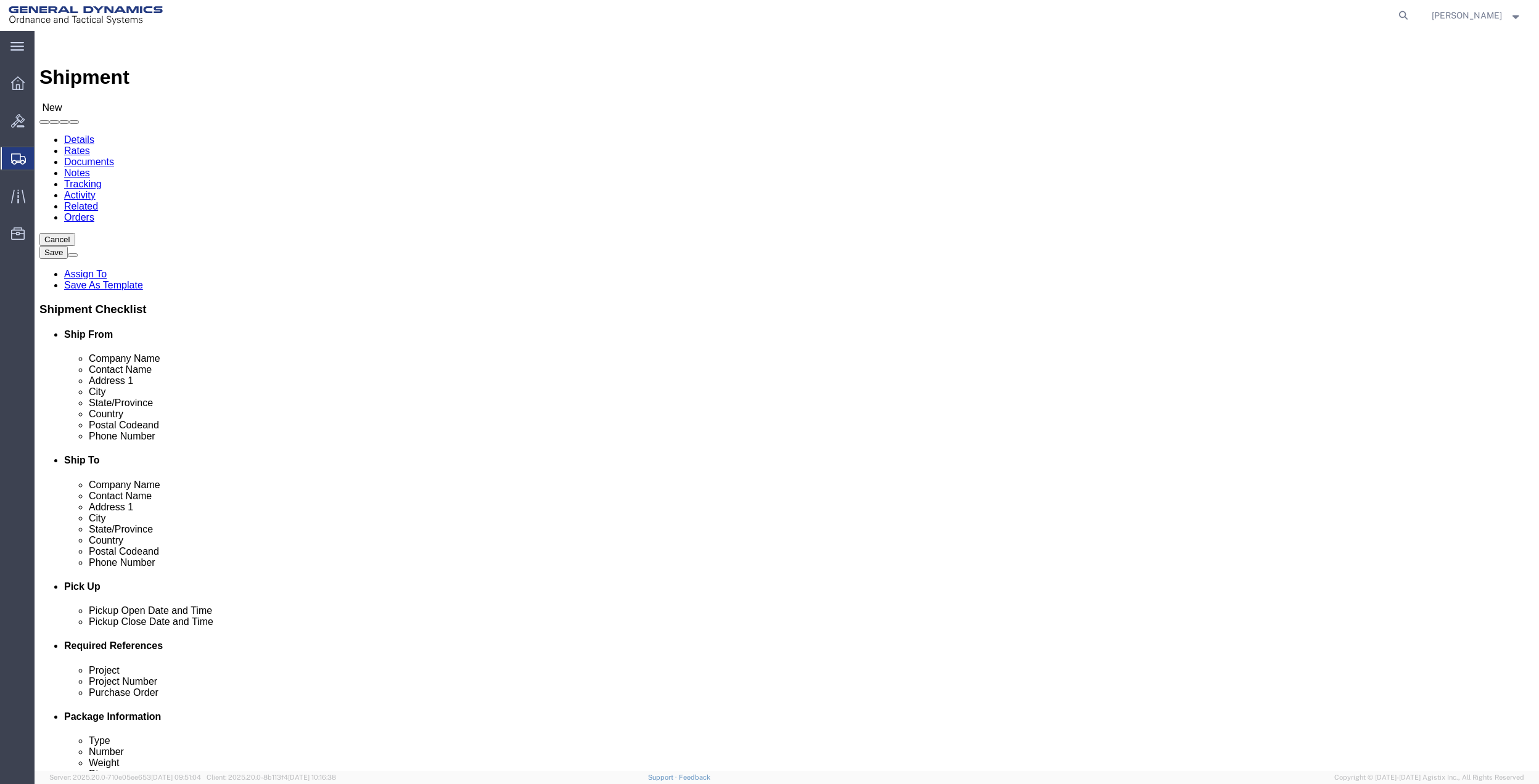
click input "text"
type input "[PERSON_NAME]"
click p "- General Dynamics - OTS - ([PERSON_NAME]) [STREET_ADDRESS] [GEOGRAPHIC_DATA], …"
select select "FL"
type input "[PERSON_NAME]"
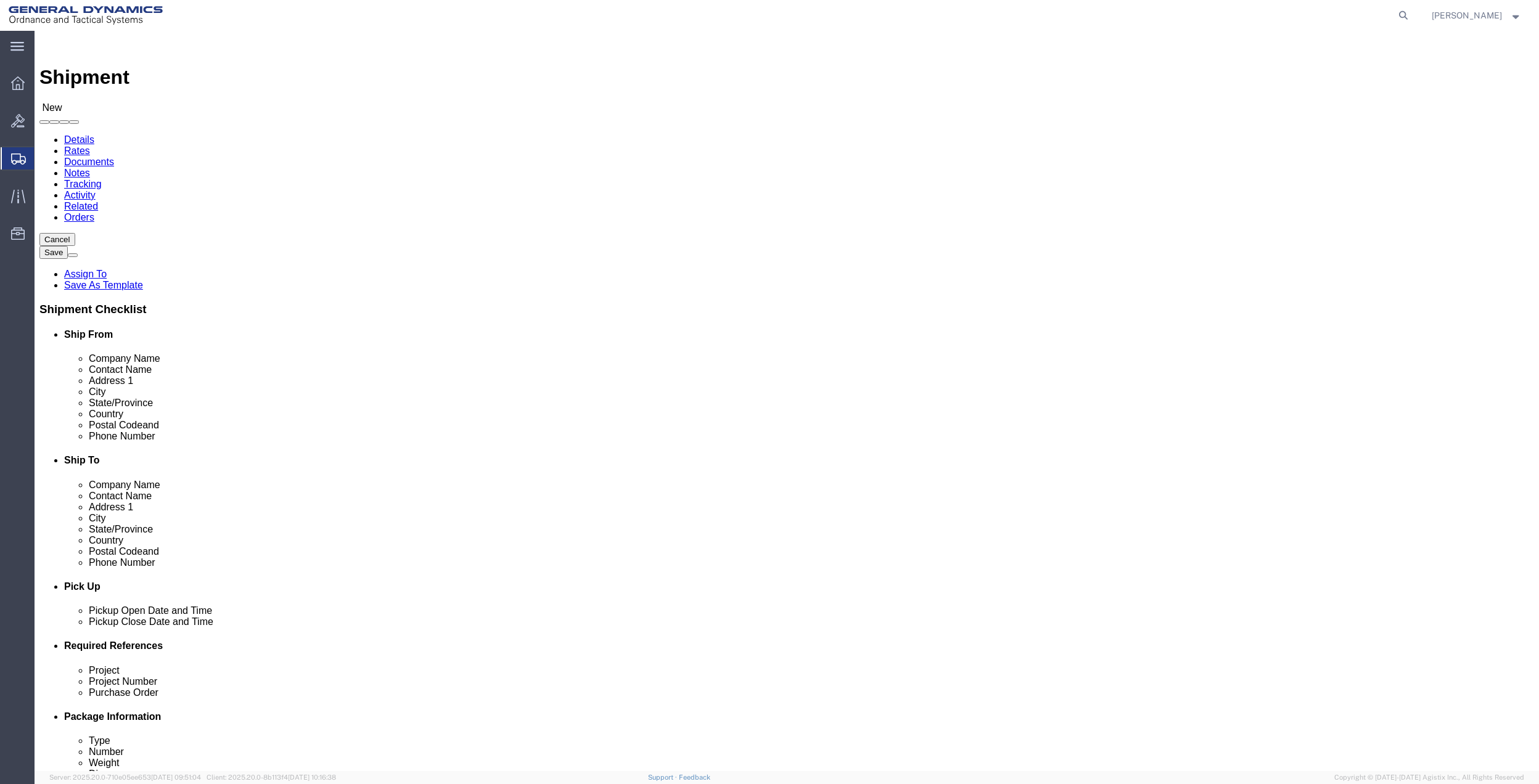
click div "Location Select Select My Profile Location GD-OTS [GEOGRAPHIC_DATA] (Commerce) …"
click input "text"
type input "[PERSON_NAME]"
click p "- GD OTS - ([PERSON_NAME]) [STREET_ADDRESS]"
select select "PA"
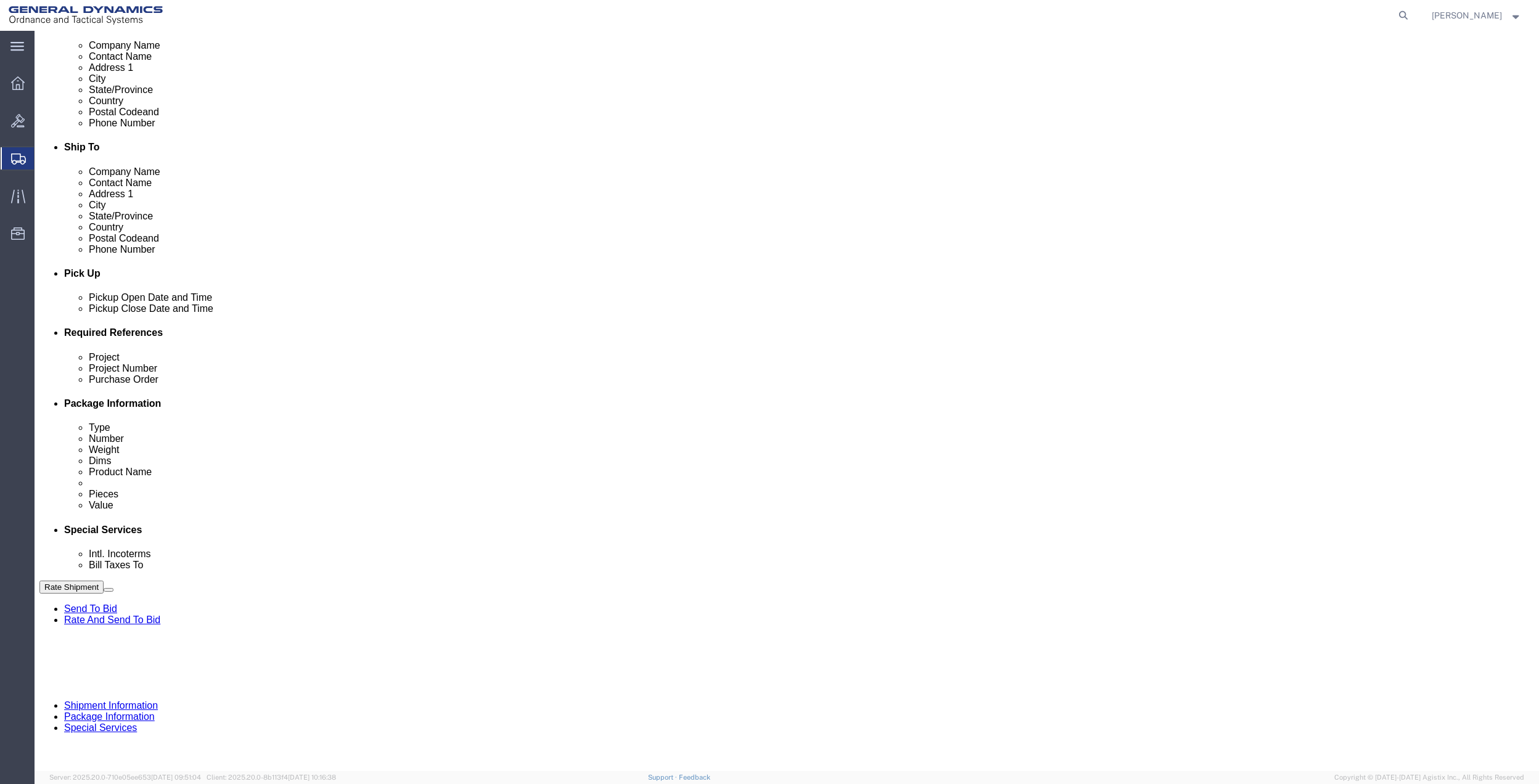
scroll to position [321, 0]
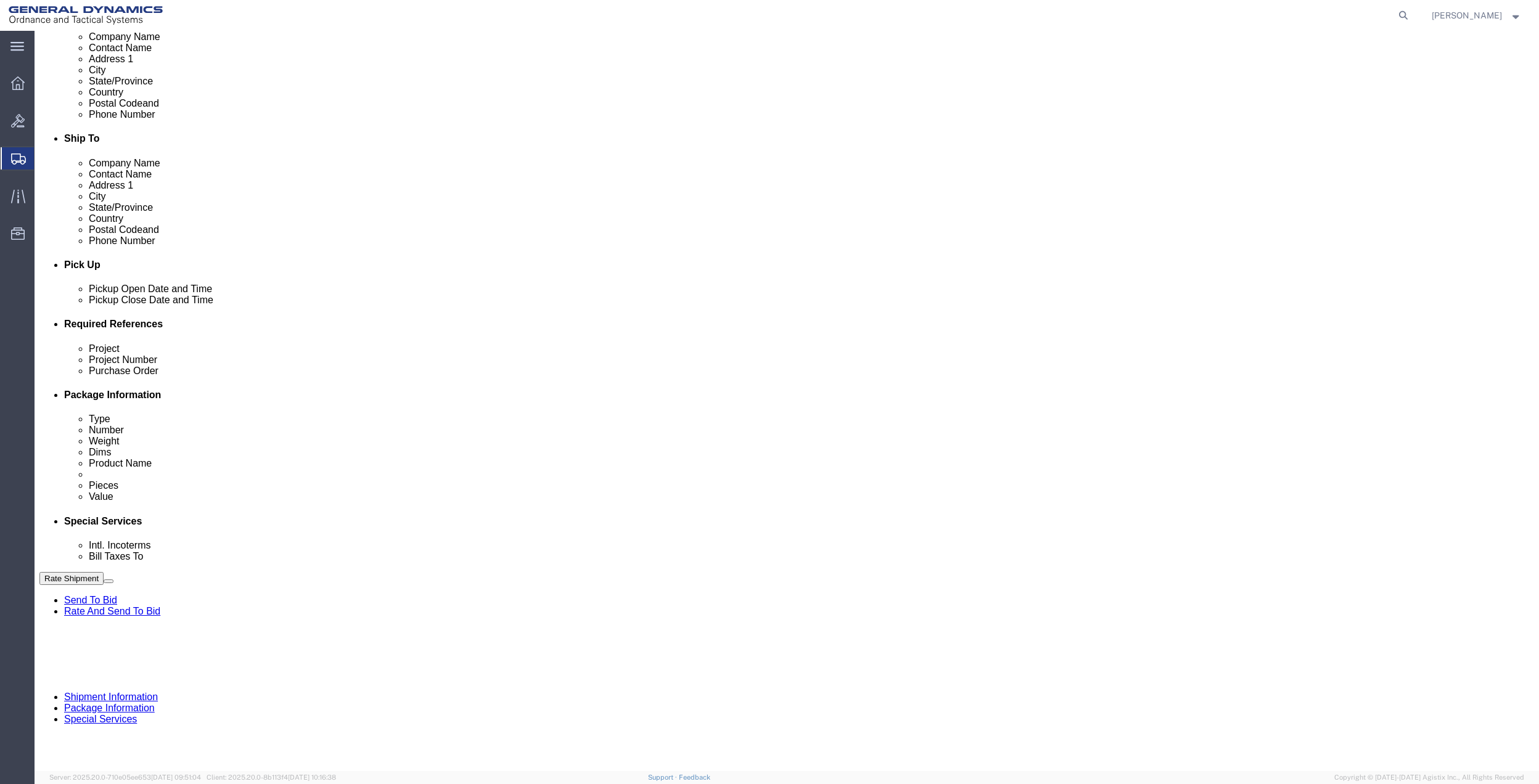
type input "[PERSON_NAME]"
click button "Add reference"
click input "text"
type input "9410"
click input "text"
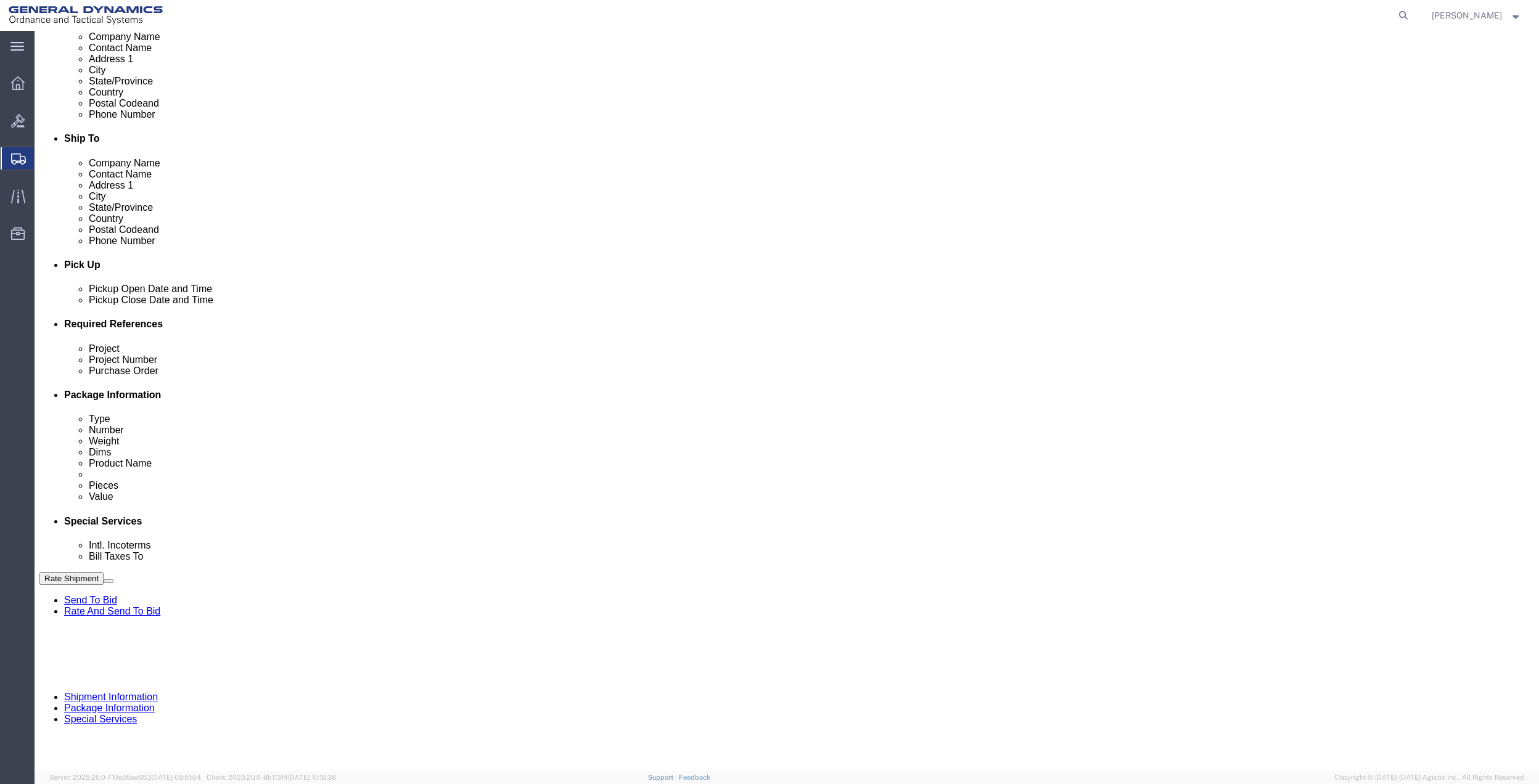
paste input "9410"
type input "9410"
click input "text"
paste input "9410"
type input "9410"
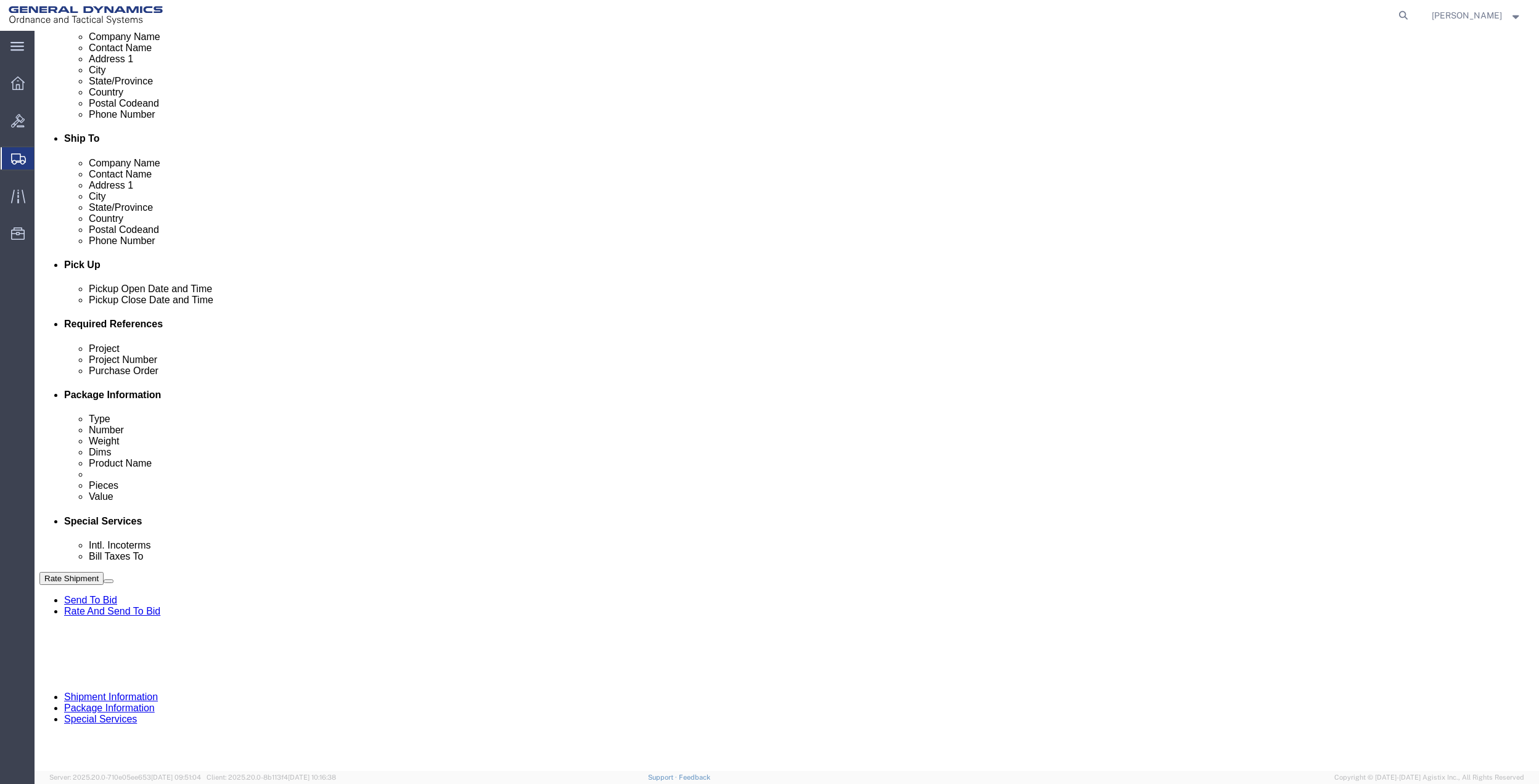
click input "text"
paste input "9410"
type input "9410"
click select "Select Account Type Activity ID Airline Appointment Number ASN Batch Request # …"
select select "DEPT"
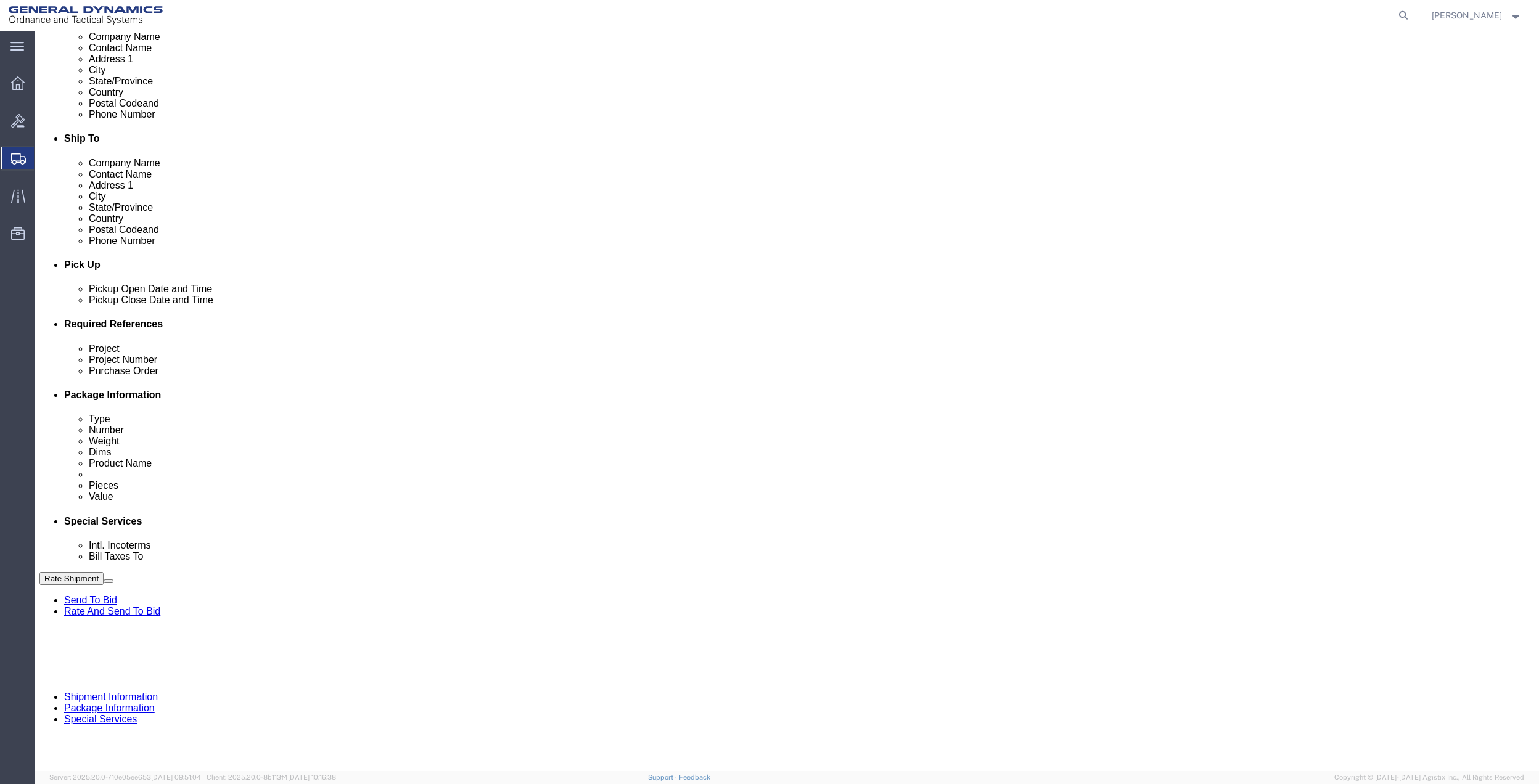
click select "Select Account Type Activity ID Airline Appointment Number ASN Batch Request # …"
click link "Package Information"
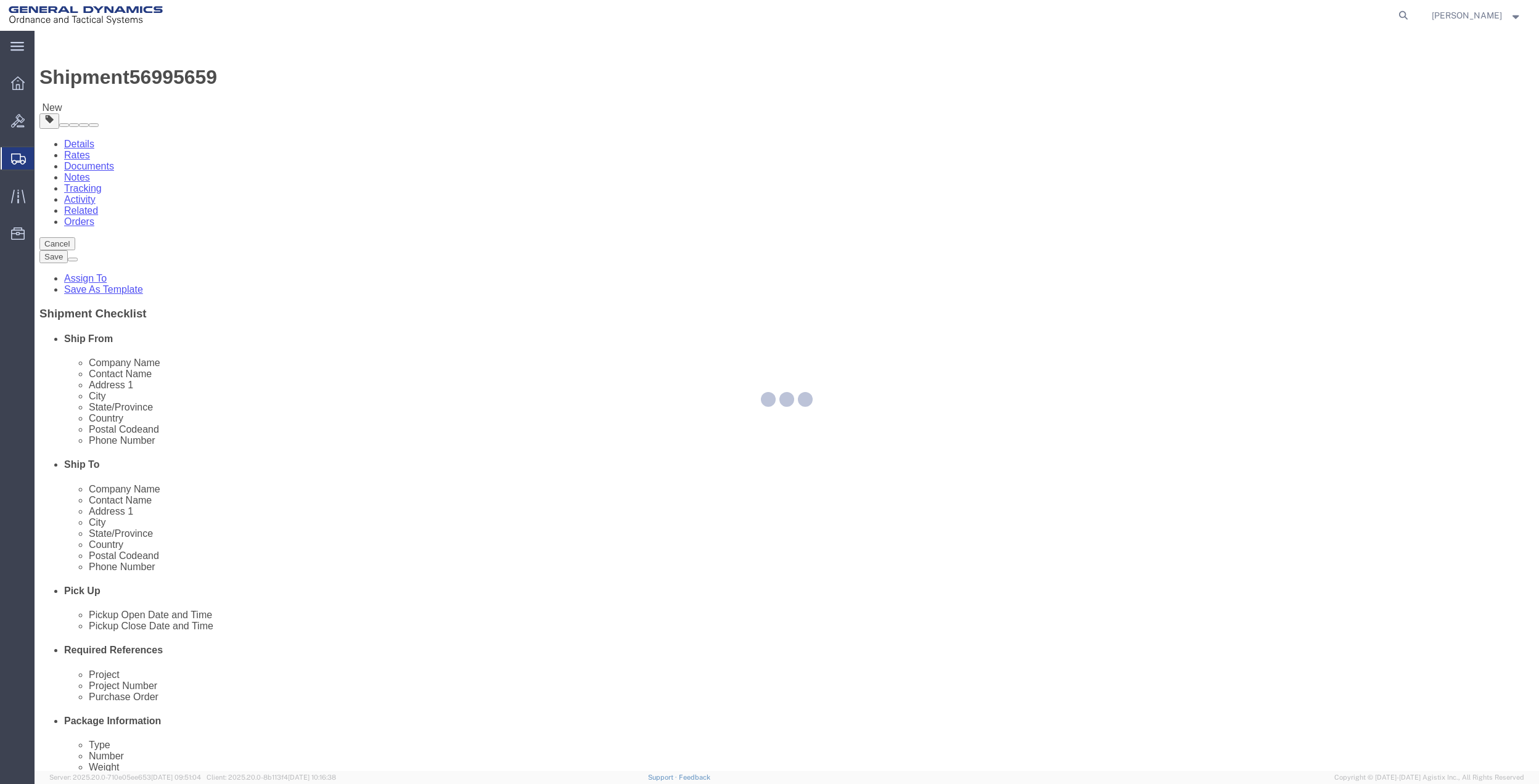
select select "CBOX"
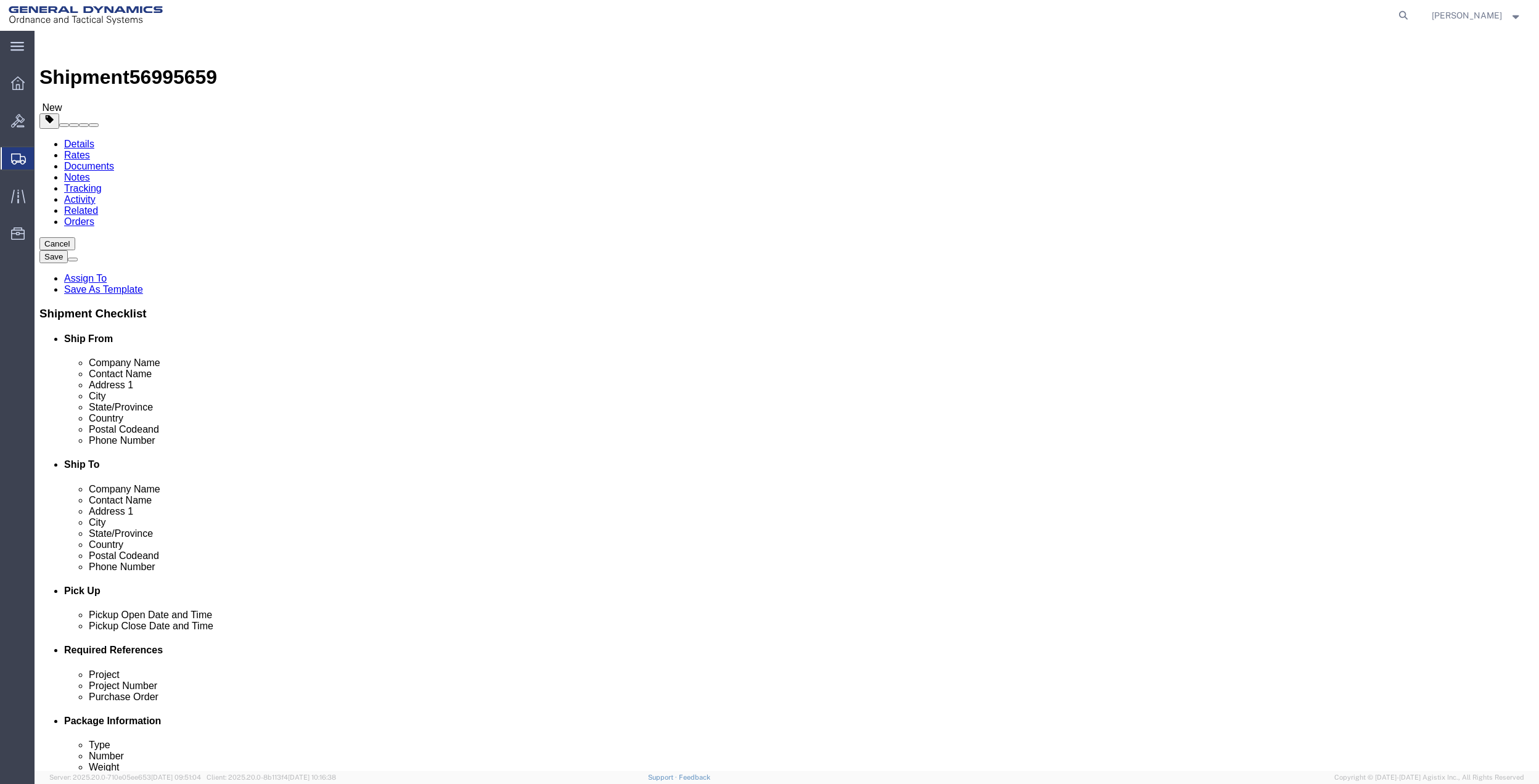
click input "text"
type input "19"
type input "13"
type input "3"
type input "16"
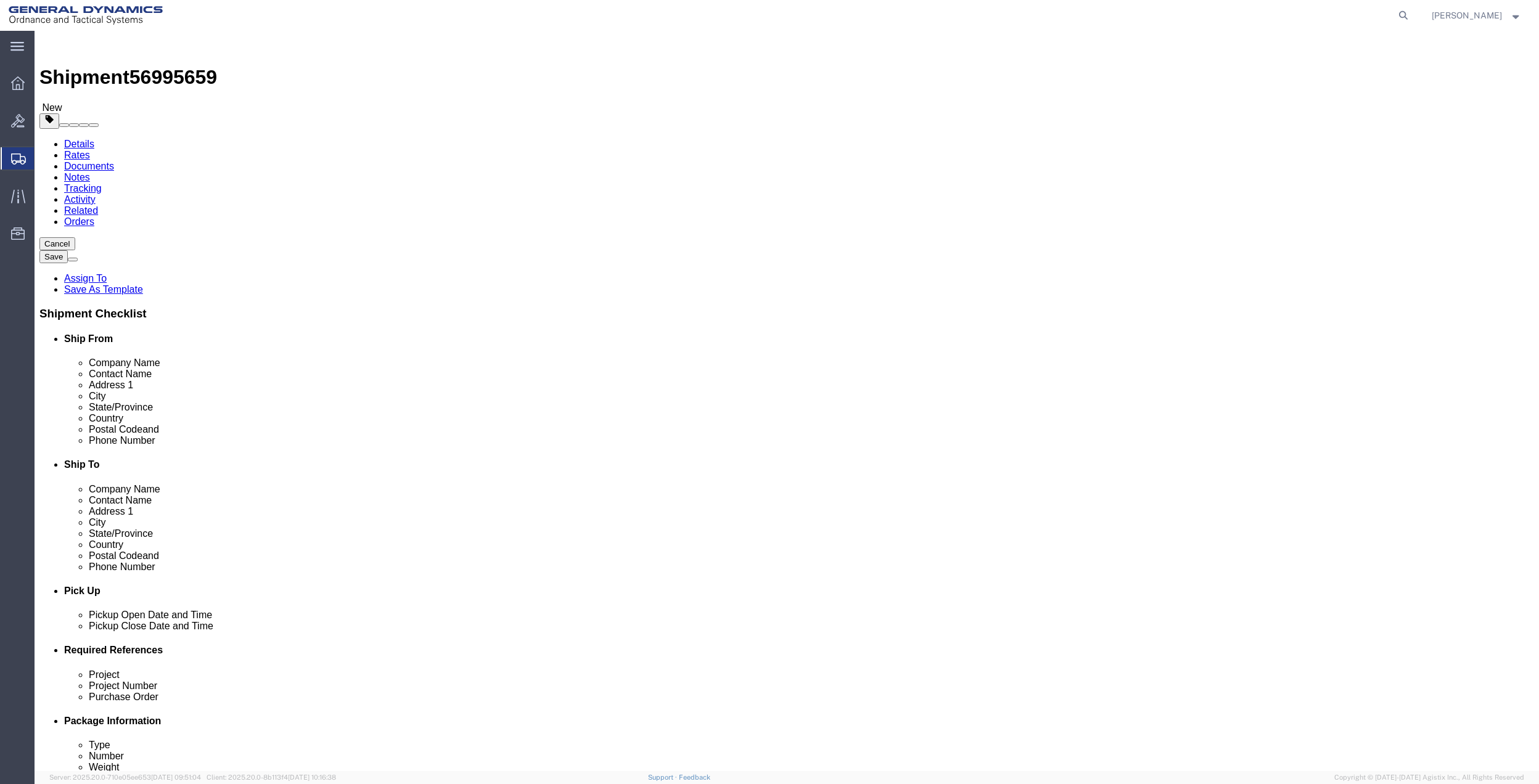
click input "1"
type input "2"
click link "Add Content"
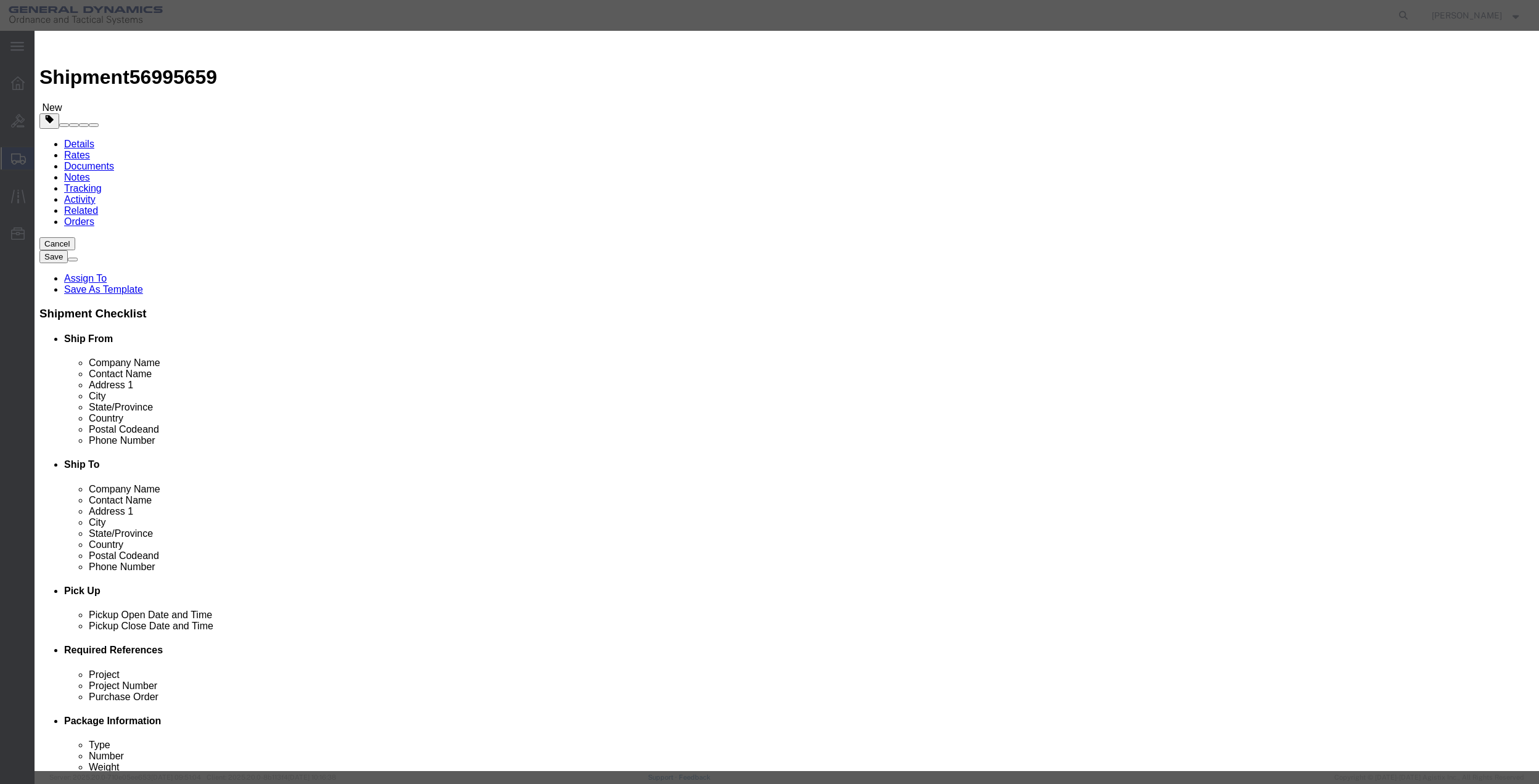
click input "text"
type input "MISC"
type input "100"
click input "0"
type input "2"
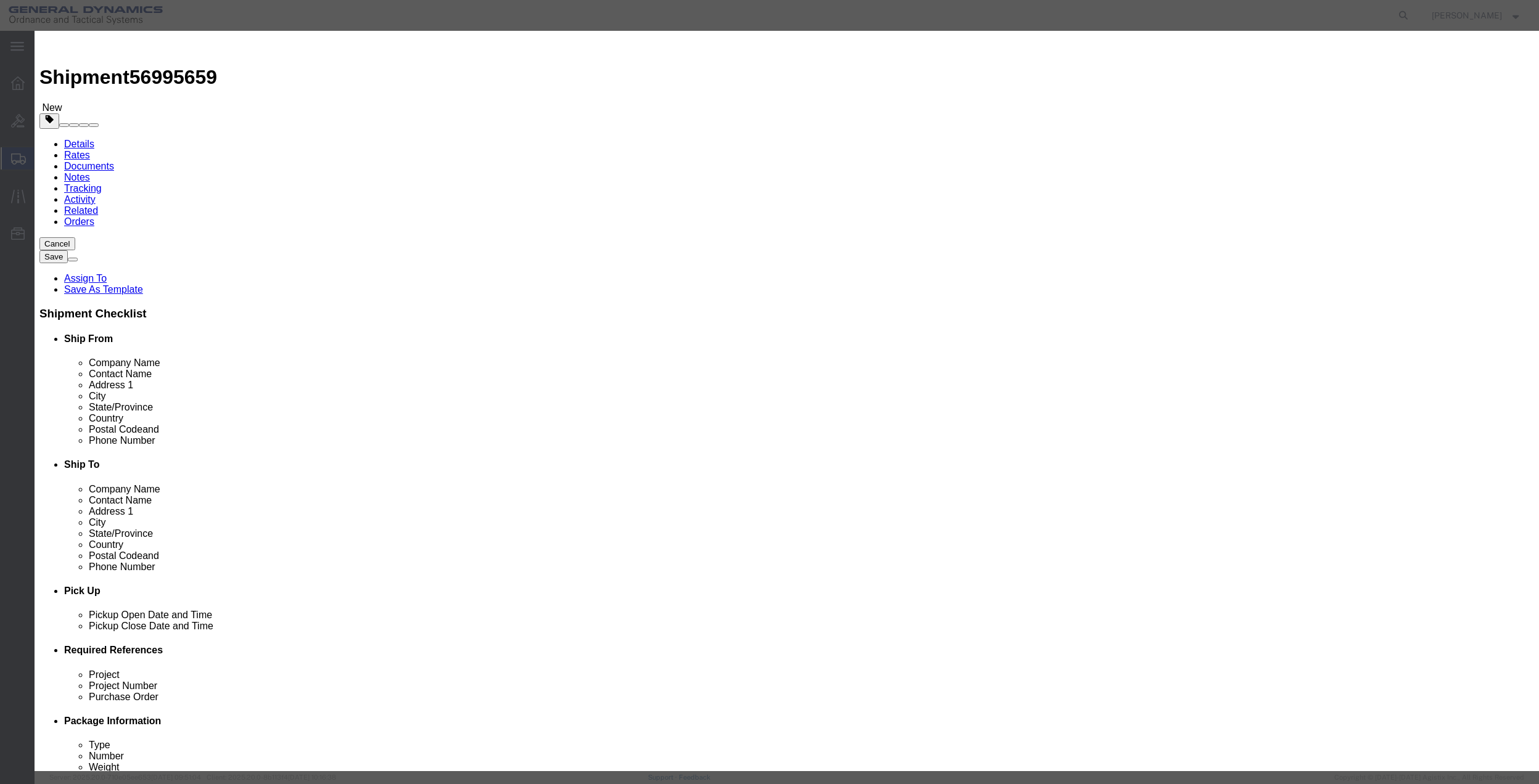
type input "200"
click select "Select 50 55 60 65 70 85 92.5 100 125 175 250 300 400"
select select "70"
click select "Select 50 55 60 65 70 85 92.5 100 125 175 250 300 400"
click button "Save & Close"
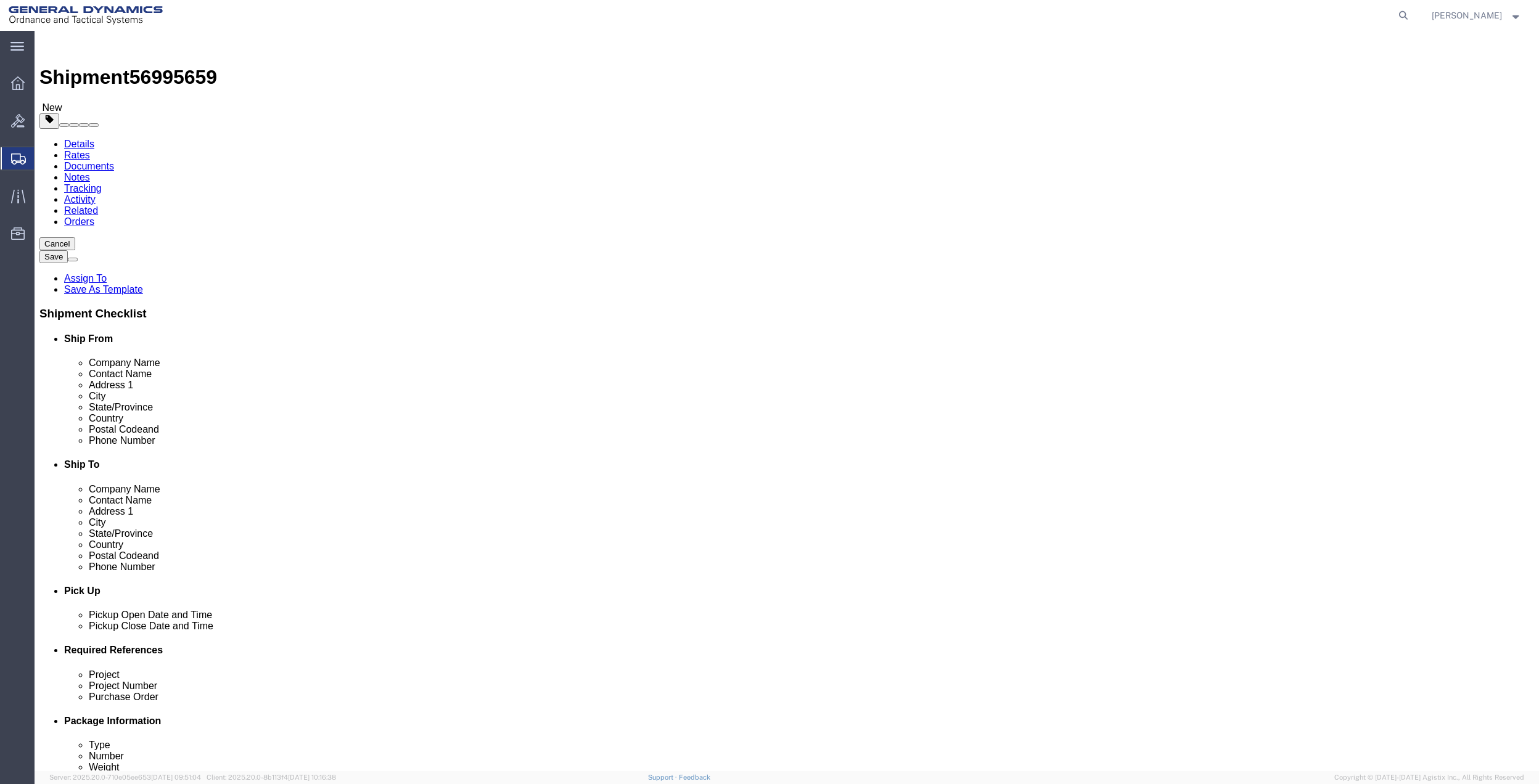
click link "Special Services"
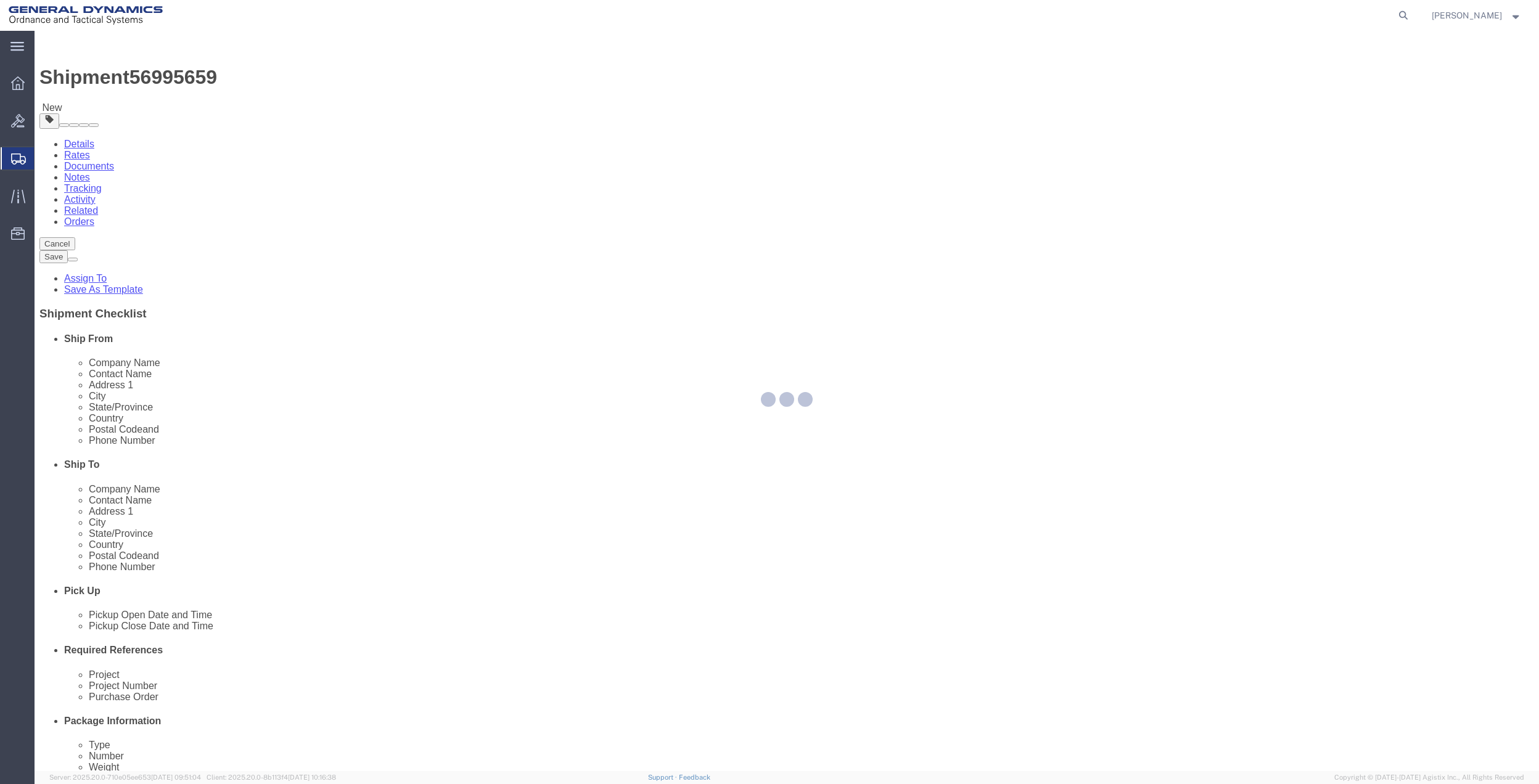
select select
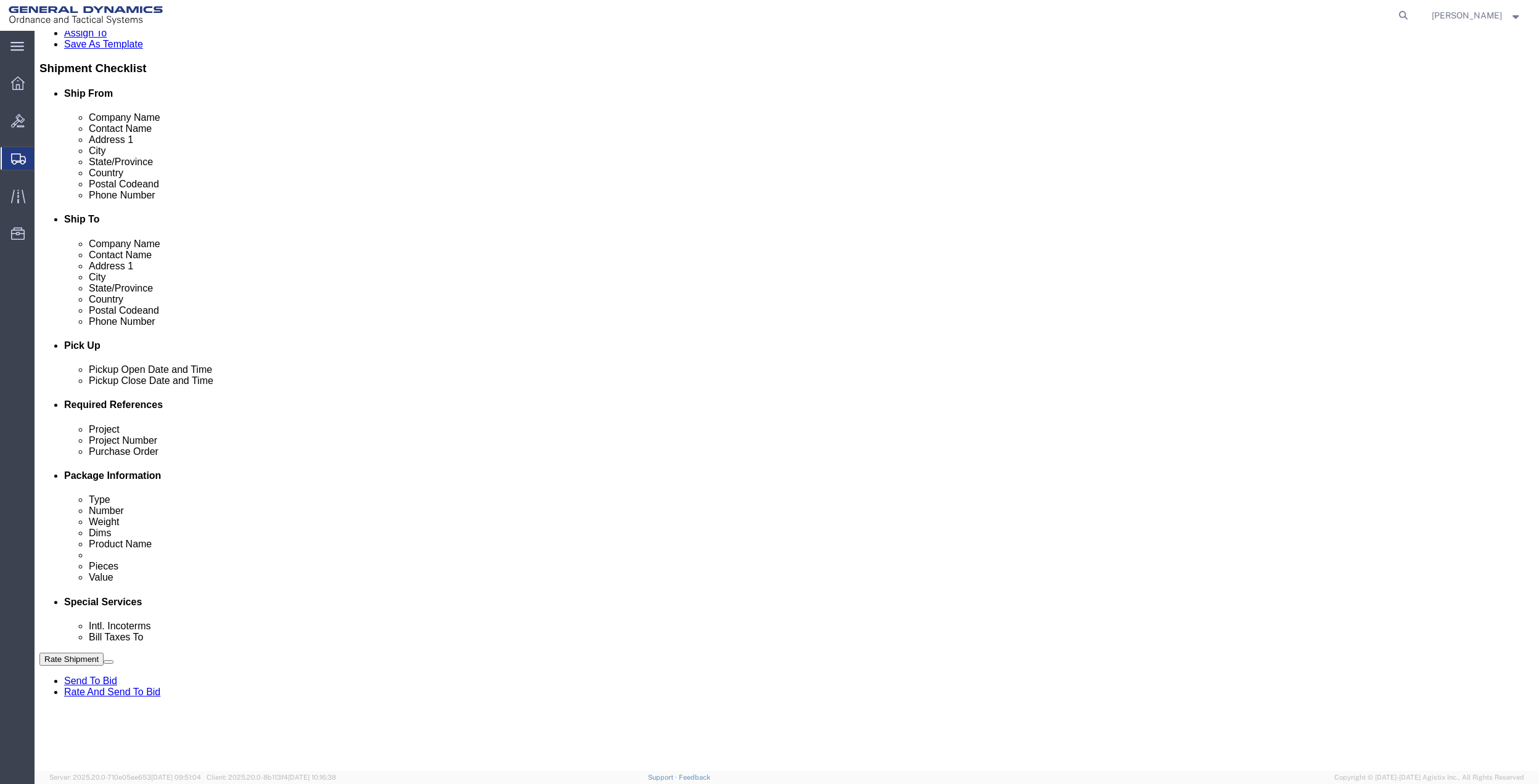
scroll to position [247, 0]
click select "Select Buyer Cost Center Department Operations Number Order Number Sales Person"
select select "DEPARTMENT"
click select "Select Buyer Cost Center Department Operations Number Order Number Sales Person"
click select "Select [GEOGRAPHIC_DATA] [GEOGRAPHIC_DATA] [GEOGRAPHIC_DATA] [GEOGRAPHIC_DATA] …"
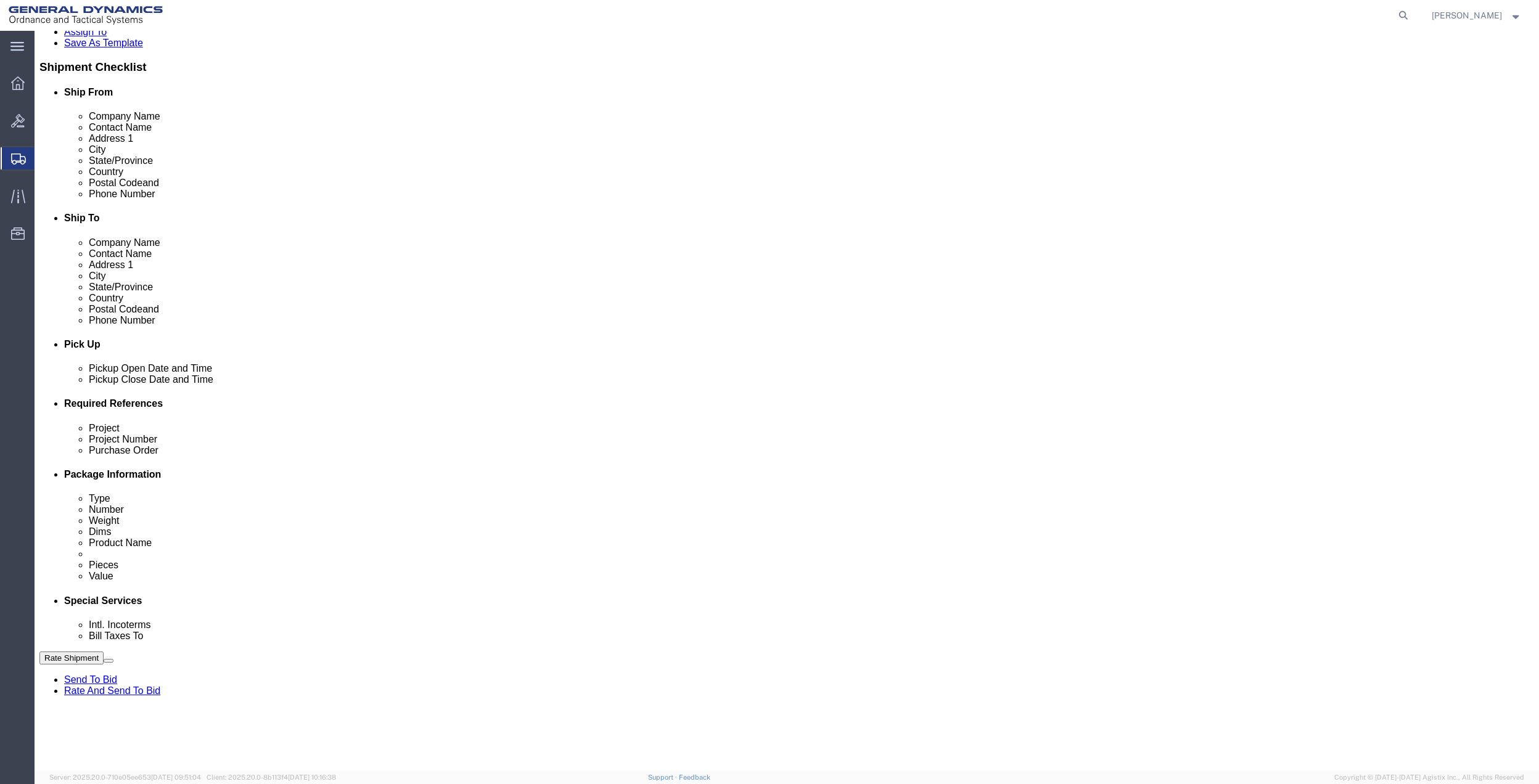
select select "1763983"
click select "Select [GEOGRAPHIC_DATA] [GEOGRAPHIC_DATA] [GEOGRAPHIC_DATA] [GEOGRAPHIC_DATA] …"
click select "Select 10AFM 10GAG 10GAH 10GFL 10GFO 10GIE 10GIS 30MABS St [PERSON_NAME] Program"
select select "214681"
click select "Select 10AFM 10GAG 10GAH 10GFL 10GFO 10GIE 10GIS 30MABS St [PERSON_NAME] Program"
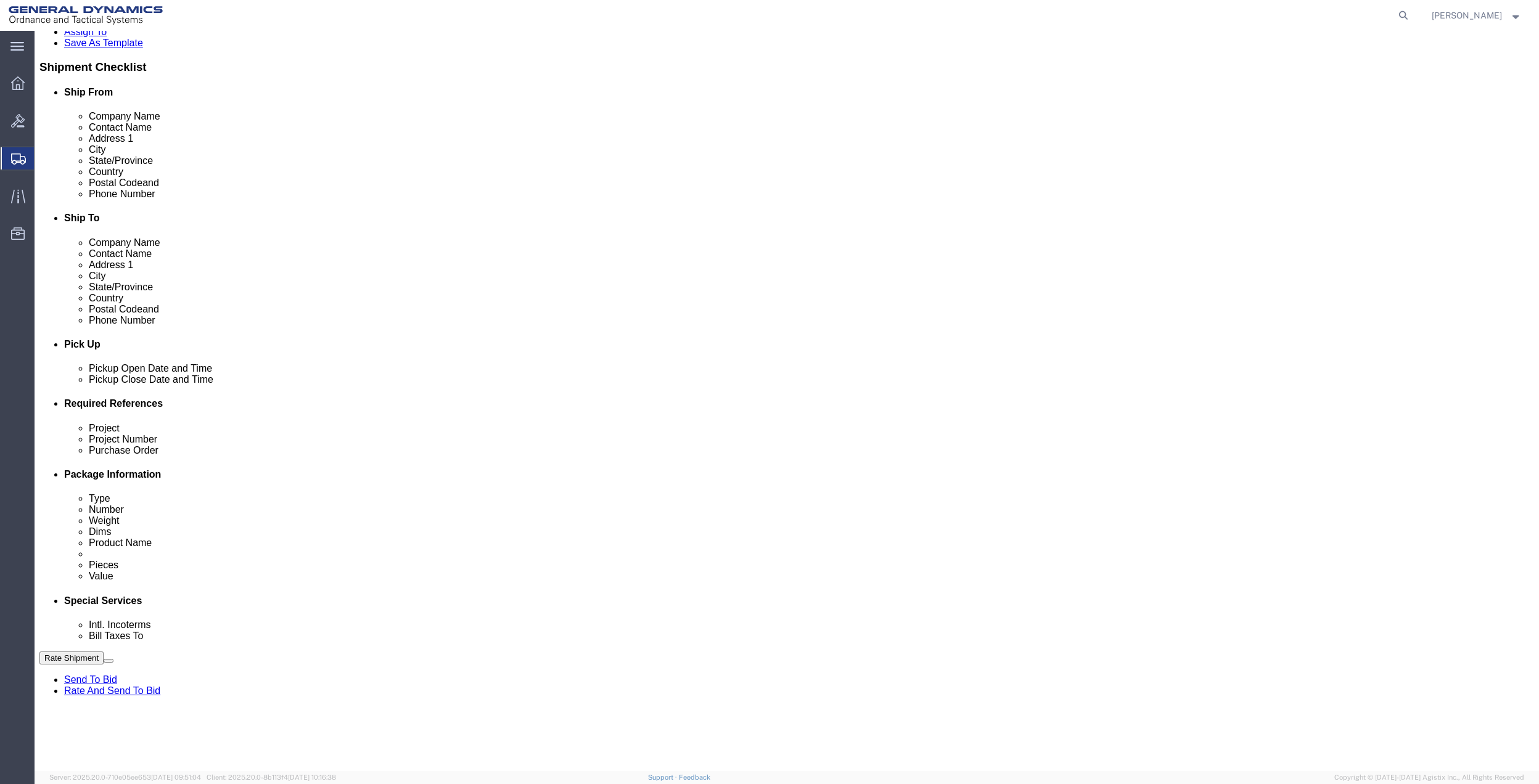
click input "General Dynamics OTS % Data2Logistics"
click p "- GEDOTS %DATA 2 LOGISTICS - (GEDOTS %DATA 2 LOGISTICS) [GEOGRAPHIC_DATA][PERSO…"
type input "GEDOTS %DATA 2 LOGISTICS"
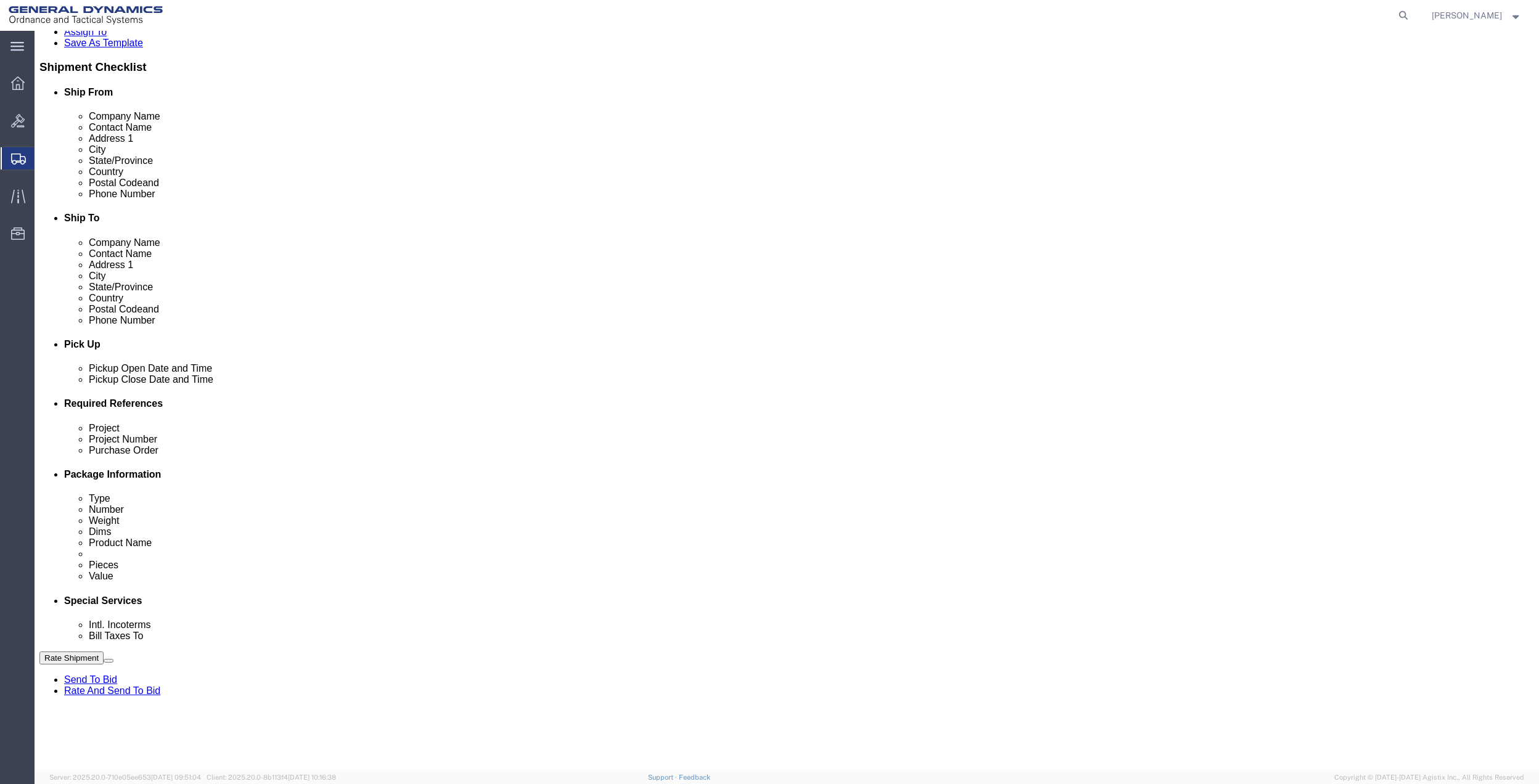
type input "PO BOX 61050"
type input "GEDOTS %DATA 2 LOGISTICS"
type input "FORT [PERSON_NAME]"
type input "33906"
select select "FL"
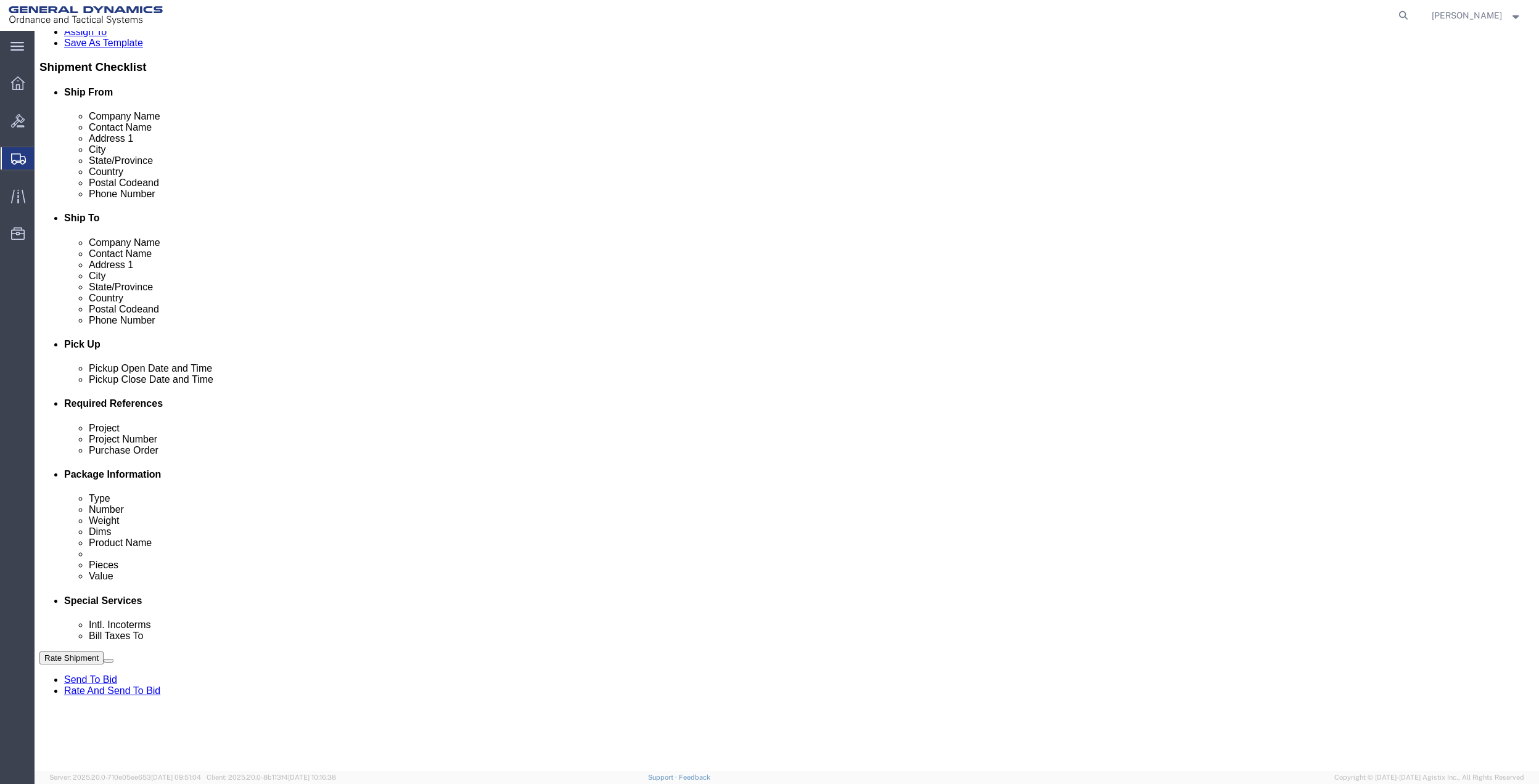
type input "GEDOTS %DATA 2 LOGISTICS"
click div "Rate Shipment Send To Bid Rate And Send To Bid"
click button "Rate Shipment"
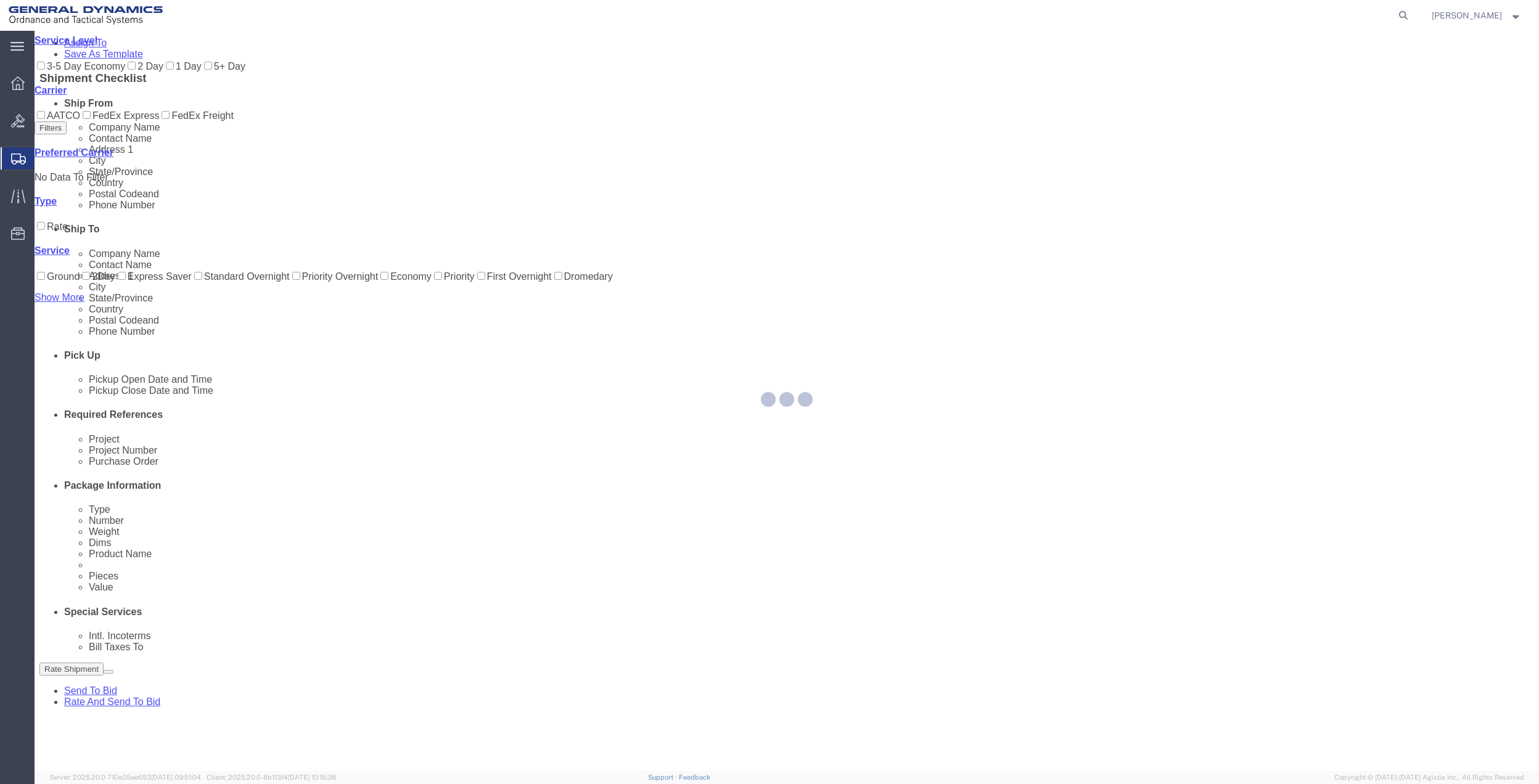
scroll to position [0, 0]
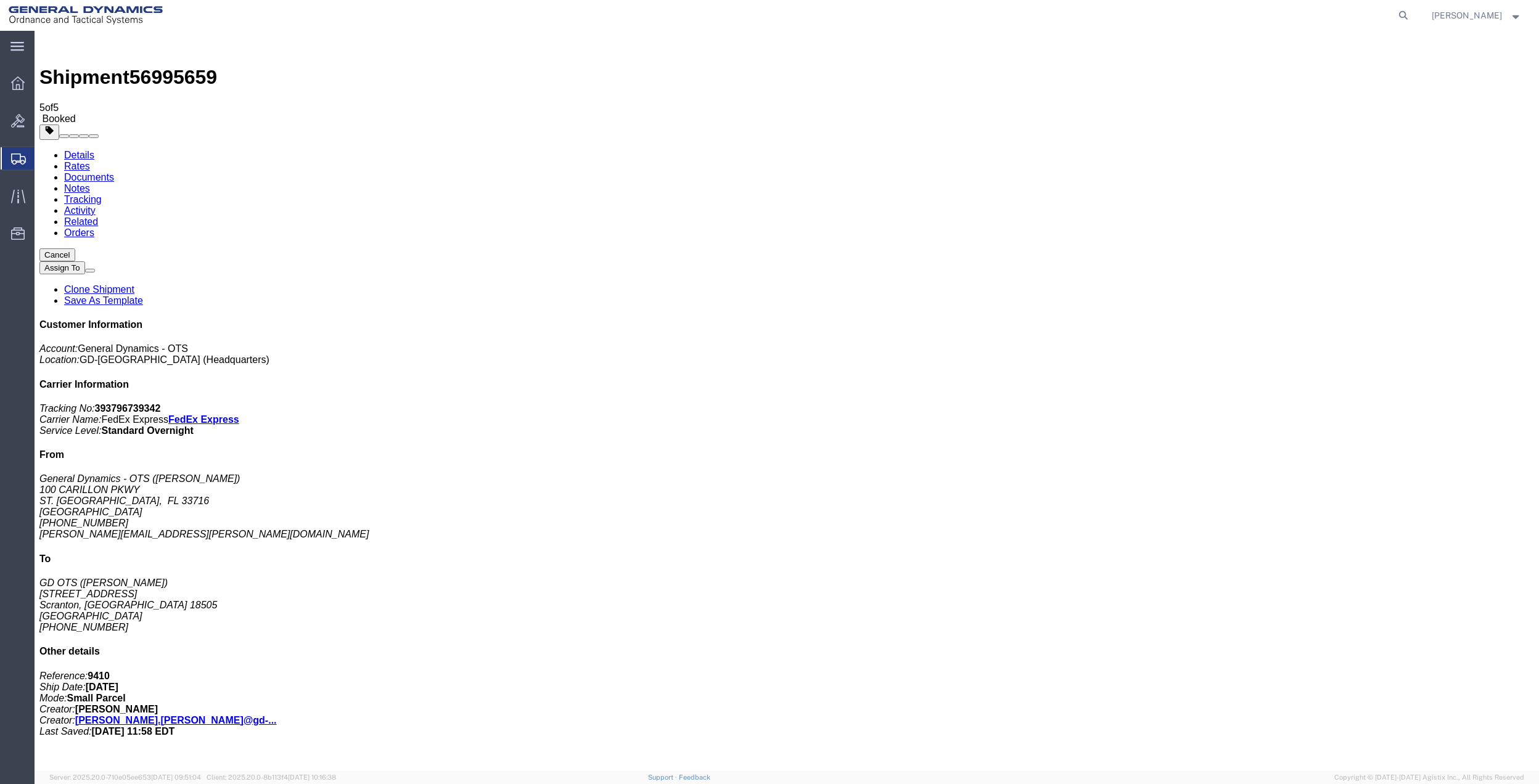
checkbox input "false"
